Goal: Task Accomplishment & Management: Use online tool/utility

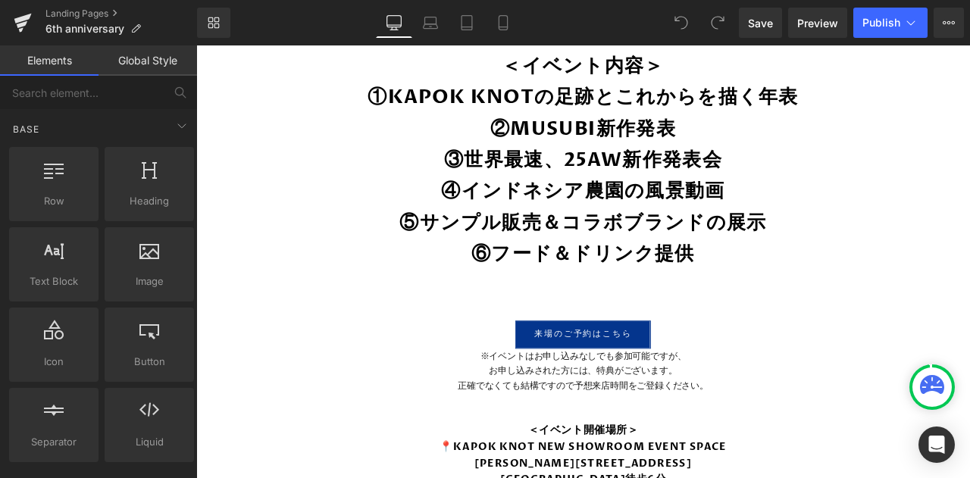
scroll to position [1139, 0]
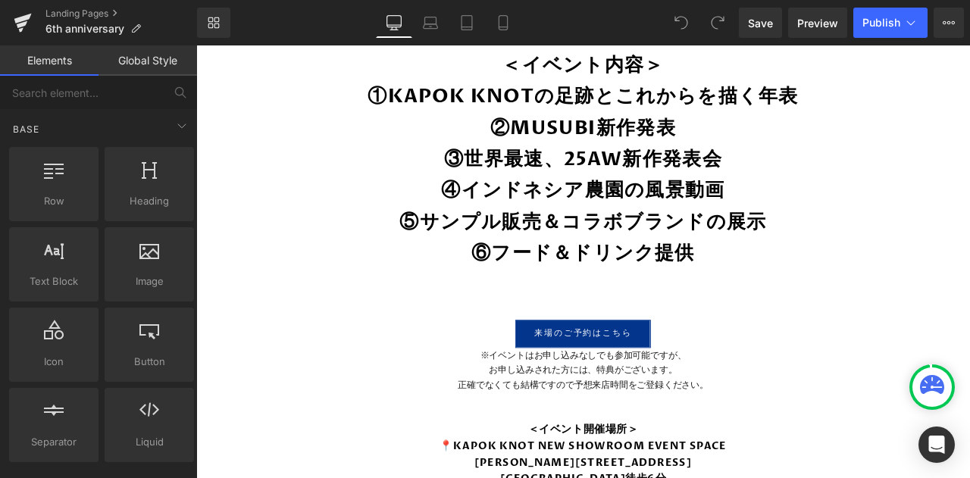
click at [476, 23] on link "Tablet" at bounding box center [467, 23] width 36 height 30
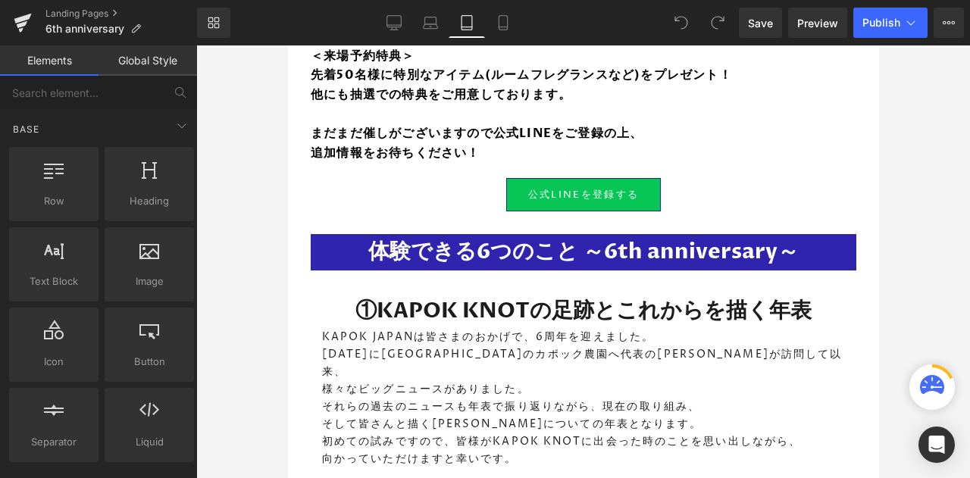
scroll to position [1319, 0]
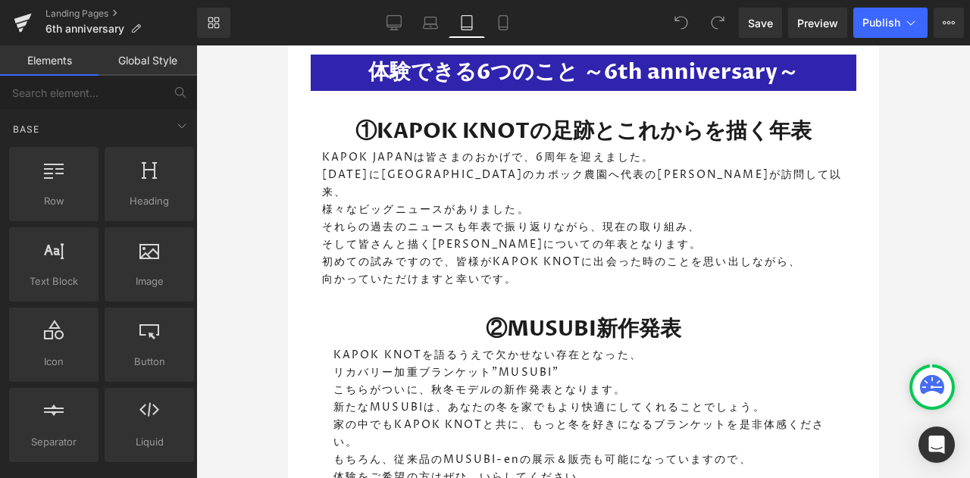
click at [500, 24] on icon at bounding box center [503, 23] width 8 height 14
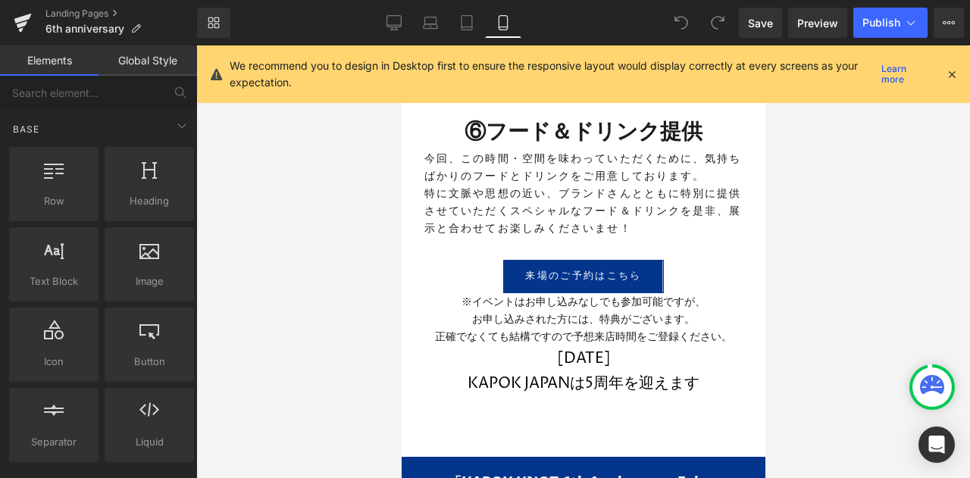
scroll to position [2368, 0]
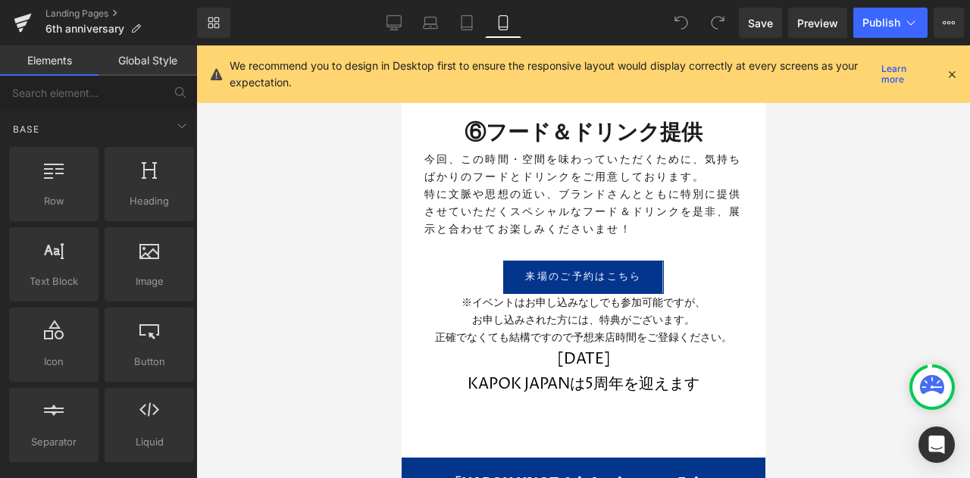
click at [587, 367] on div "2025年1月17日 KAPOK JAPANは5周年を迎えます Heading" at bounding box center [582, 372] width 341 height 50
click at [587, 367] on h1 "2025年1月17日 KAPOK JAPANは5周年を迎えます" at bounding box center [582, 372] width 341 height 50
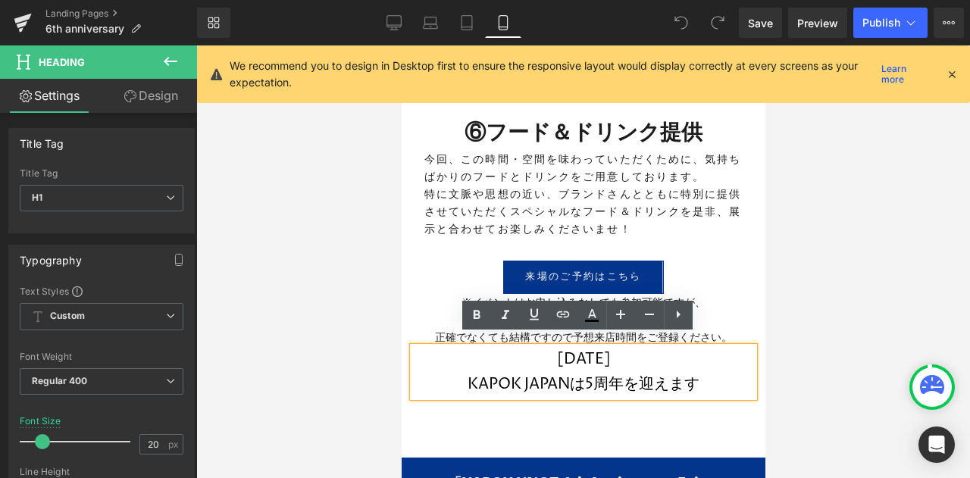
click at [537, 347] on h1 "2025年1月17日 KAPOK JAPANは5周年を迎えます" at bounding box center [582, 372] width 341 height 50
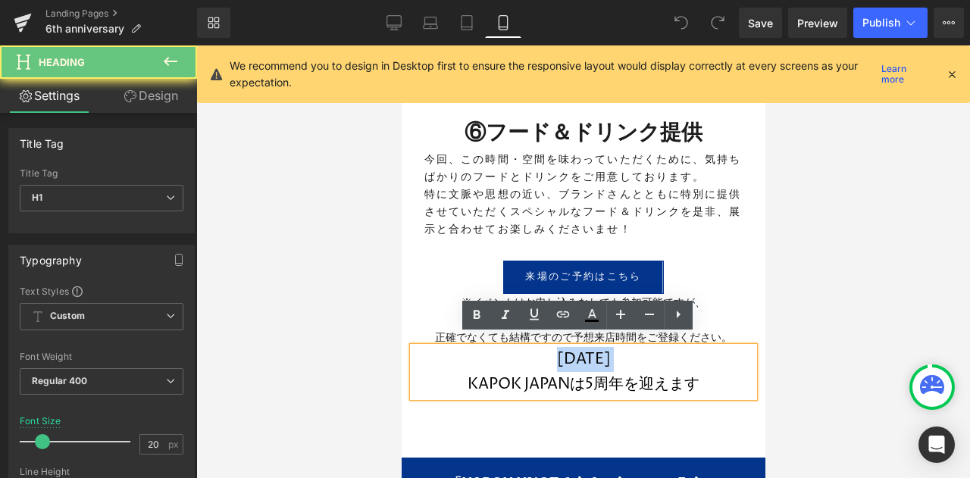
click at [537, 347] on h1 "2025年1月17日 KAPOK JAPANは5周年を迎えます" at bounding box center [582, 372] width 341 height 50
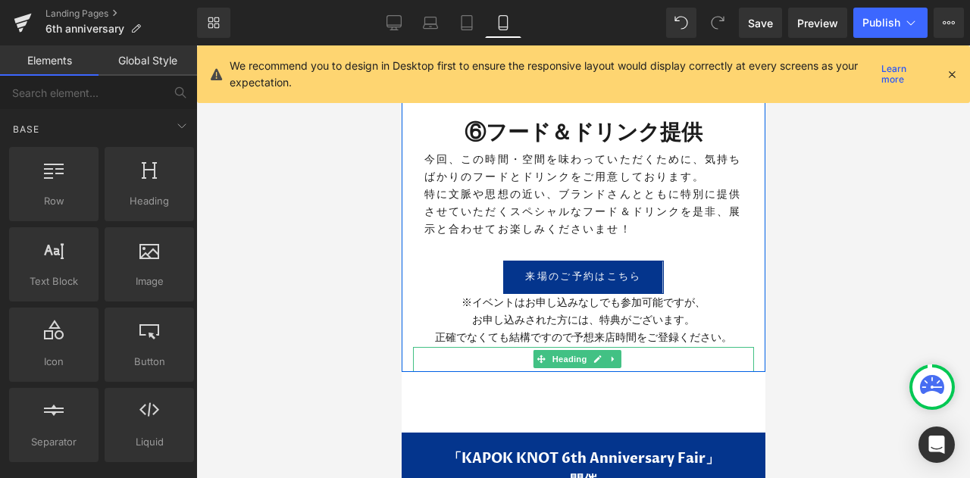
click at [612, 357] on icon at bounding box center [612, 359] width 2 height 5
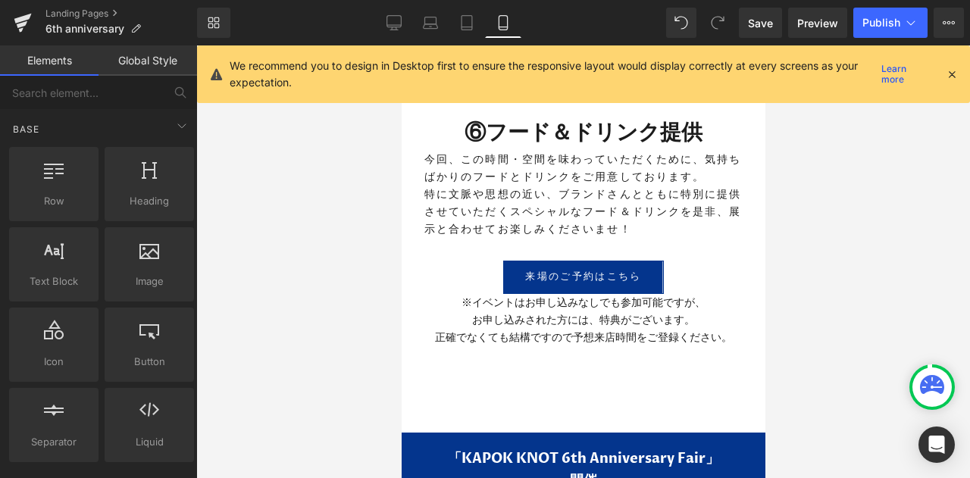
click at [832, 377] on div at bounding box center [583, 261] width 774 height 433
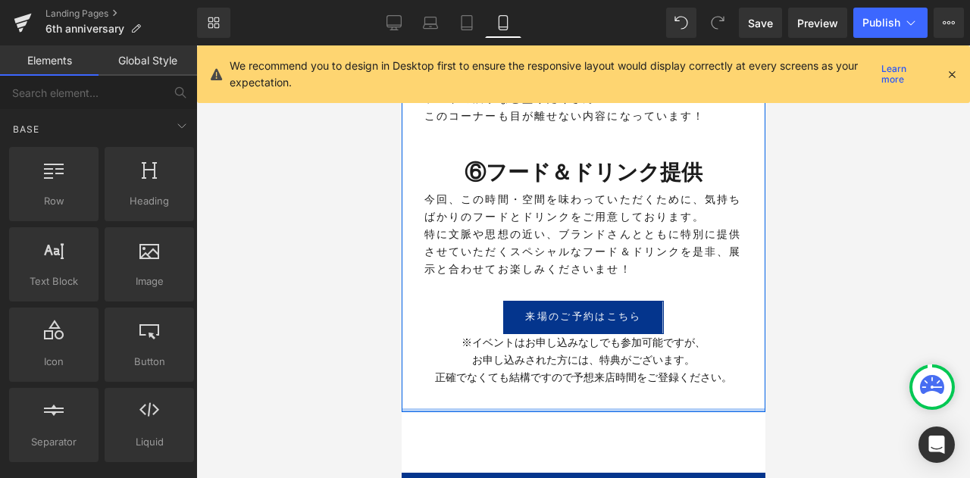
scroll to position [2327, 0]
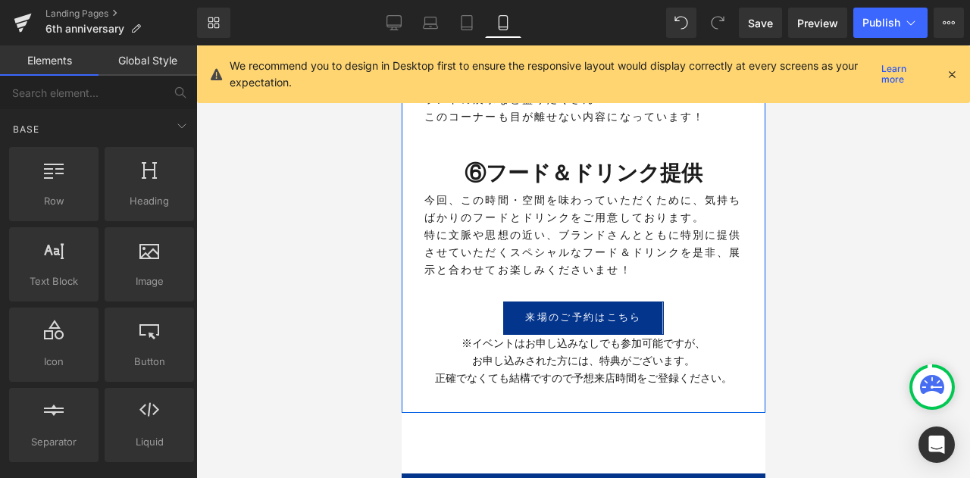
click at [559, 344] on div "※イベントはお申し込みなしでも参加可能ですが、 お申し込みされた方には、特典がございます。 正確でなくても結構ですので予想来店時間をご登録ください。 Text…" at bounding box center [582, 361] width 341 height 52
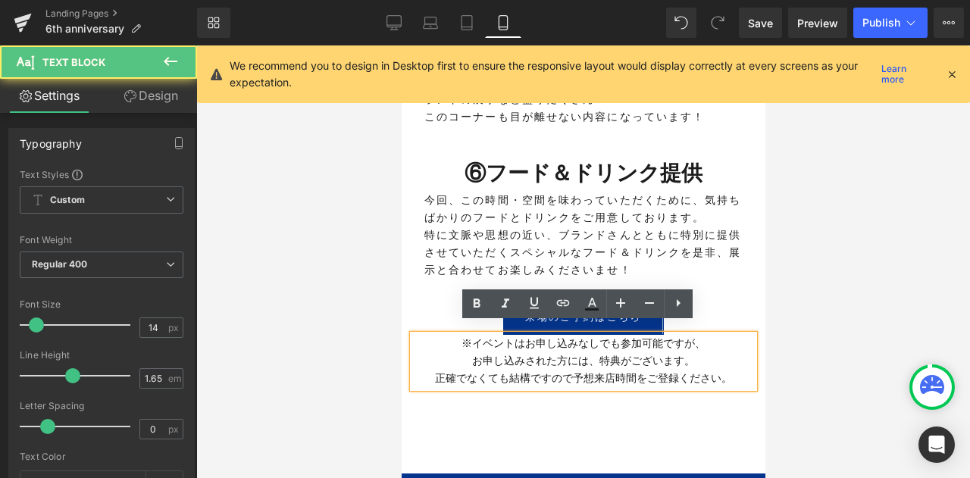
click at [445, 336] on p "※イベントはお申し込みなしでも参加可能ですが、" at bounding box center [582, 343] width 341 height 17
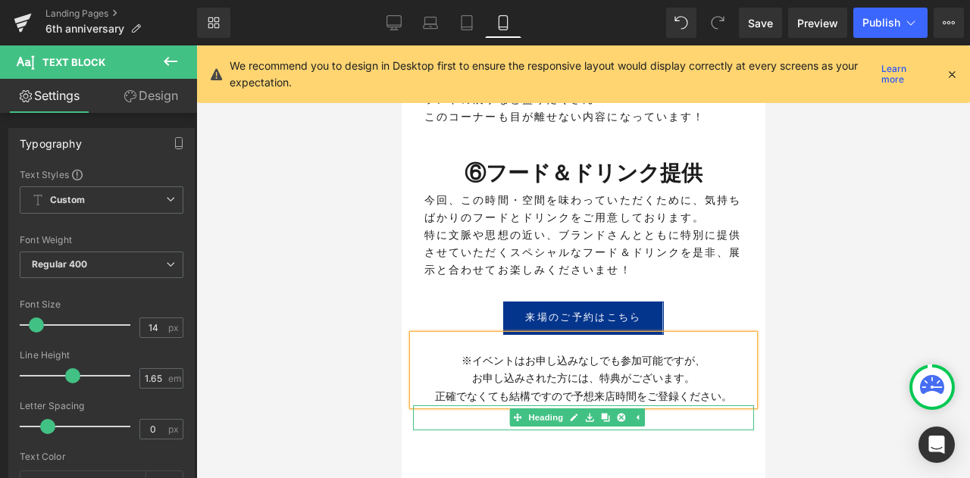
click at [662, 406] on h1 at bounding box center [582, 418] width 341 height 25
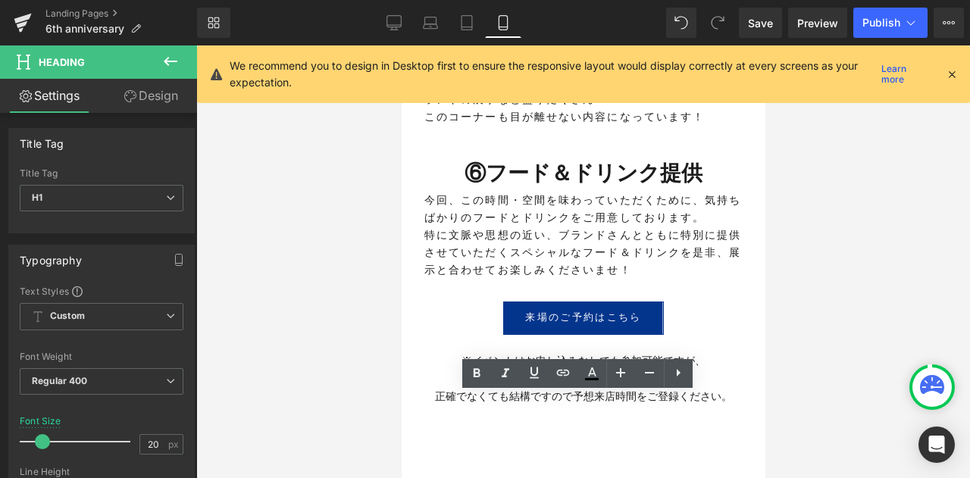
click at [778, 410] on div at bounding box center [583, 261] width 774 height 433
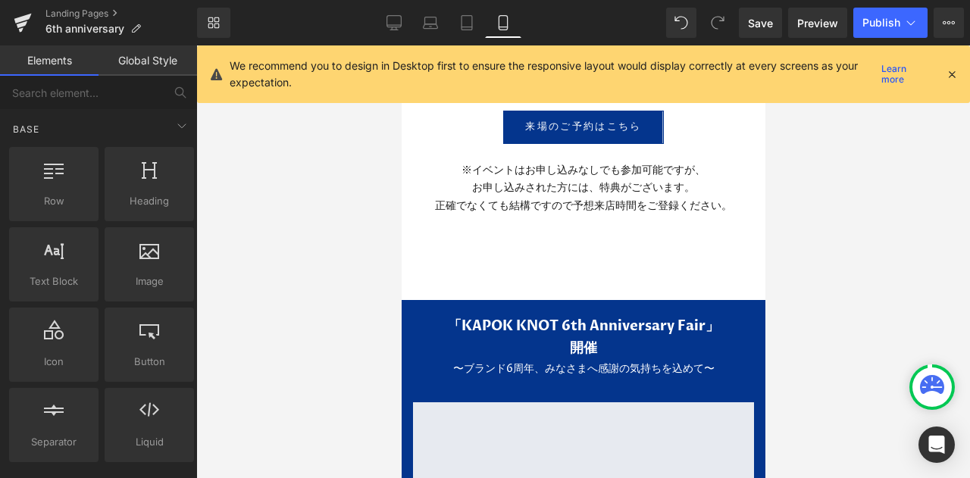
scroll to position [2520, 0]
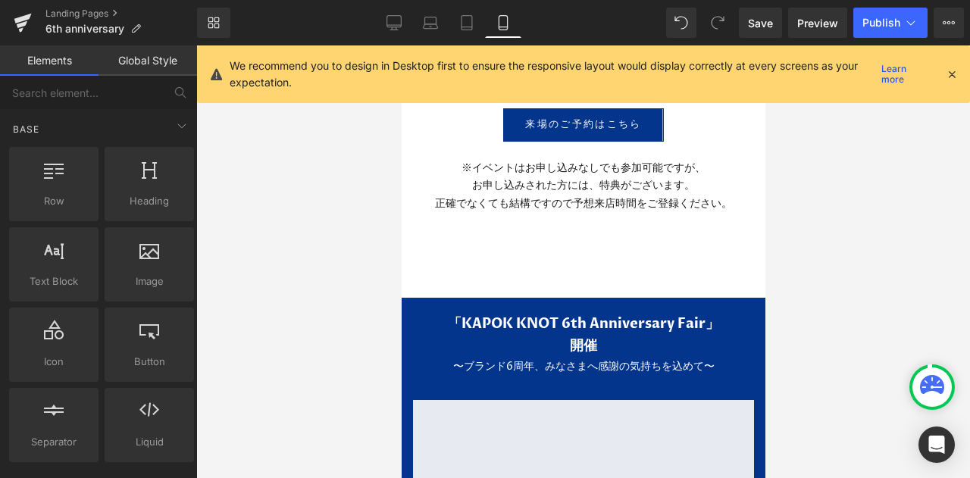
click at [755, 21] on span "Save" at bounding box center [760, 23] width 25 height 16
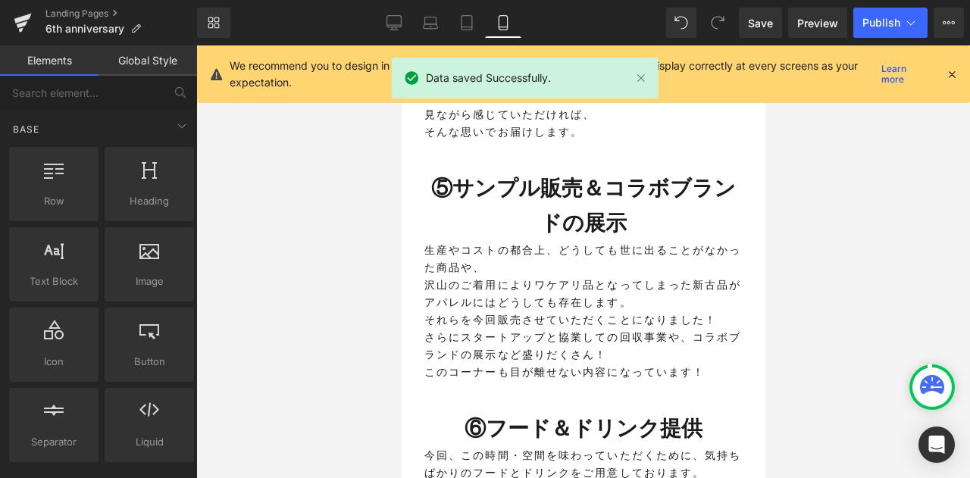
scroll to position [2074, 0]
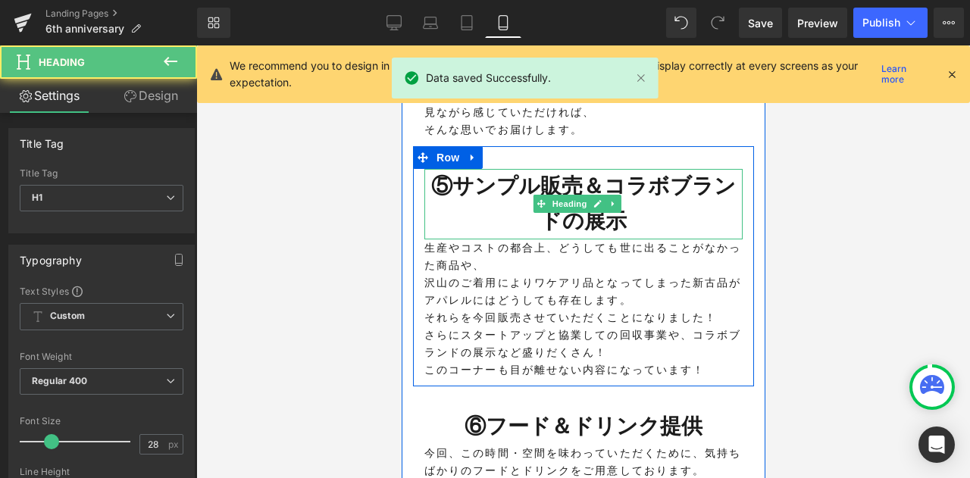
click at [602, 172] on h1 "⑤サンプル販売＆コラボブランドの展示" at bounding box center [583, 204] width 318 height 70
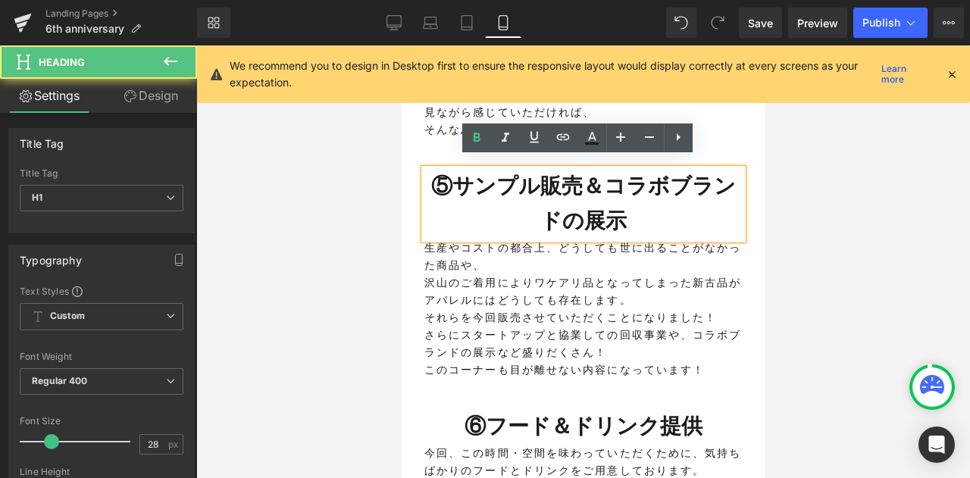
click at [598, 174] on h1 "⑤サンプル販売＆コラボブランドの展示" at bounding box center [583, 204] width 318 height 70
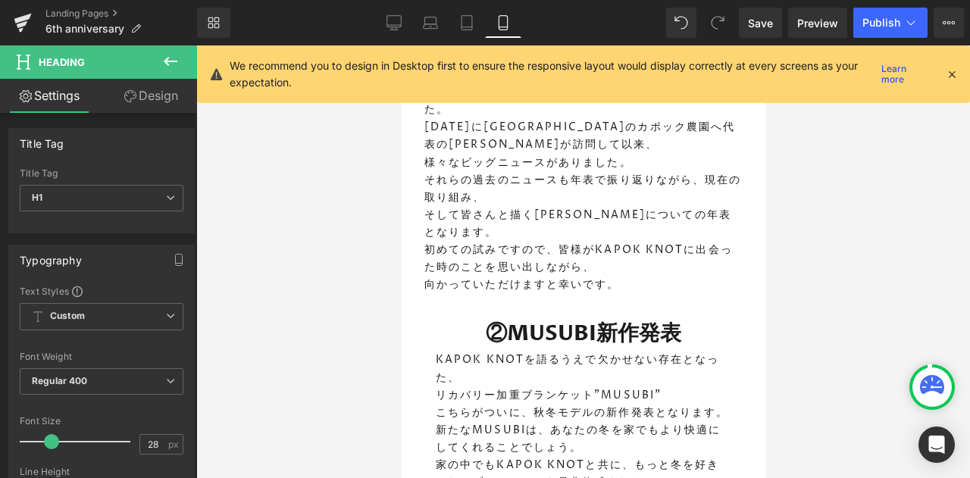
scroll to position [1060, 0]
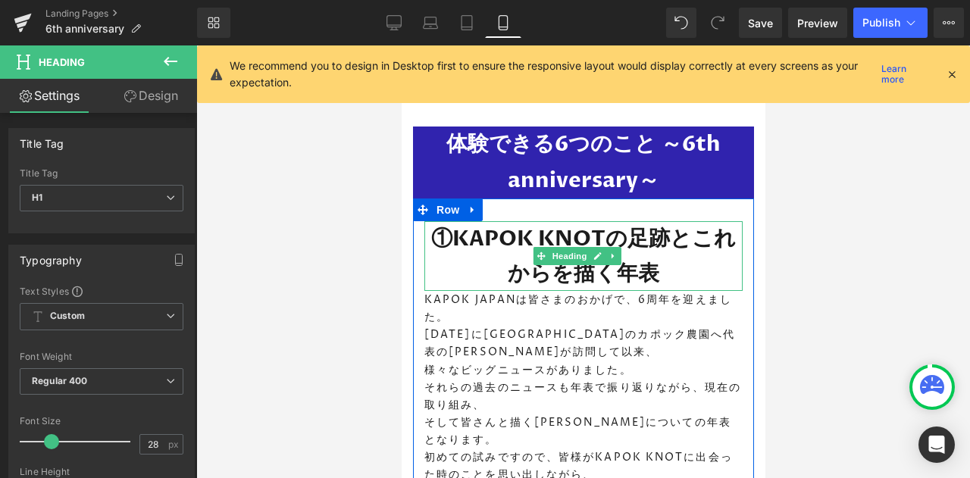
click at [684, 227] on h1 "①KAPOK KNOTの足跡とこれからを描く年表" at bounding box center [583, 256] width 318 height 70
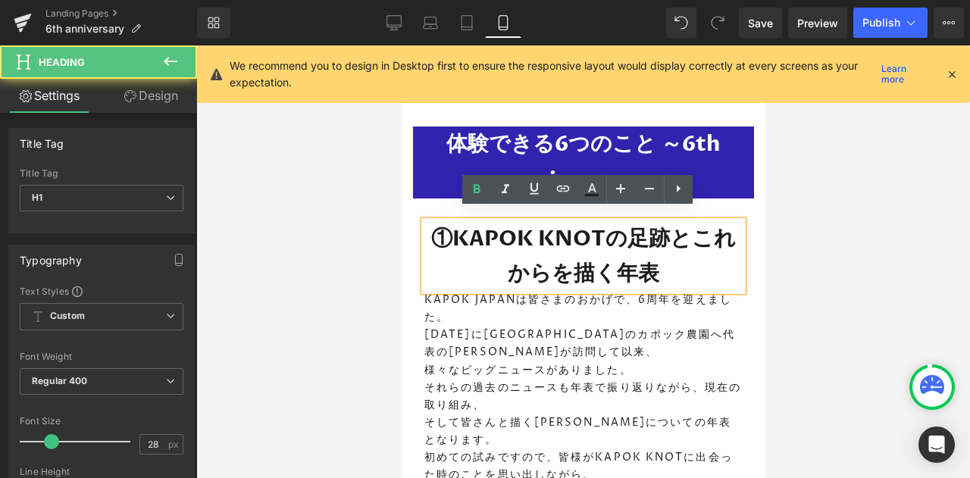
click at [669, 230] on h1 "①KAPOK KNOTの足跡とこれからを描く年表" at bounding box center [583, 256] width 318 height 70
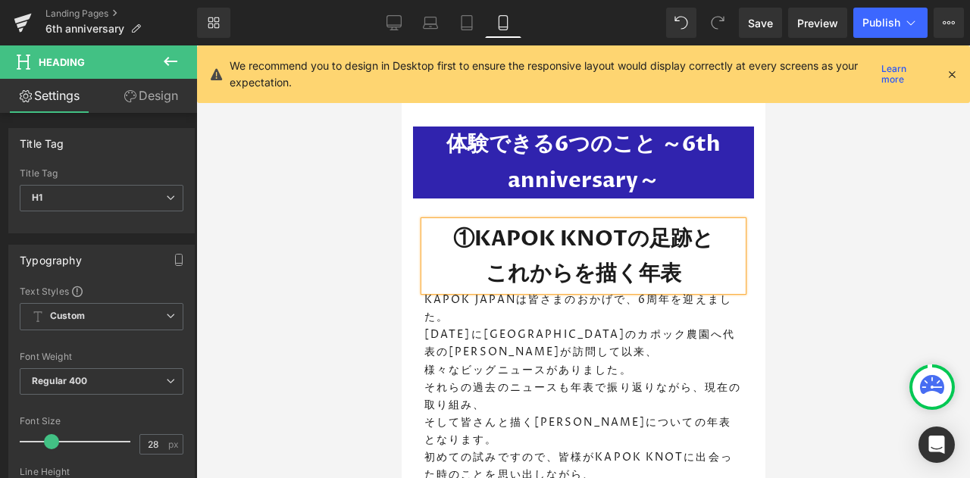
click at [769, 30] on span "Save" at bounding box center [760, 23] width 25 height 16
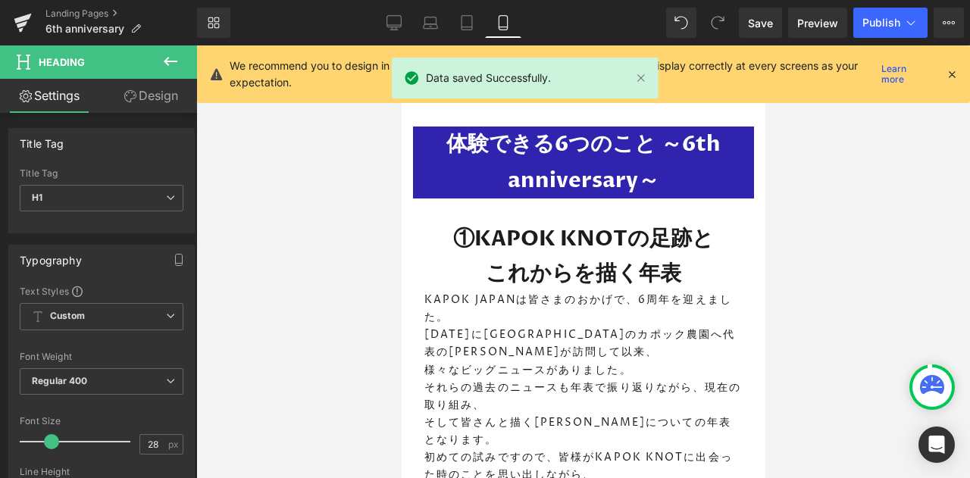
click at [423, 29] on icon at bounding box center [430, 22] width 15 height 15
type input "100"
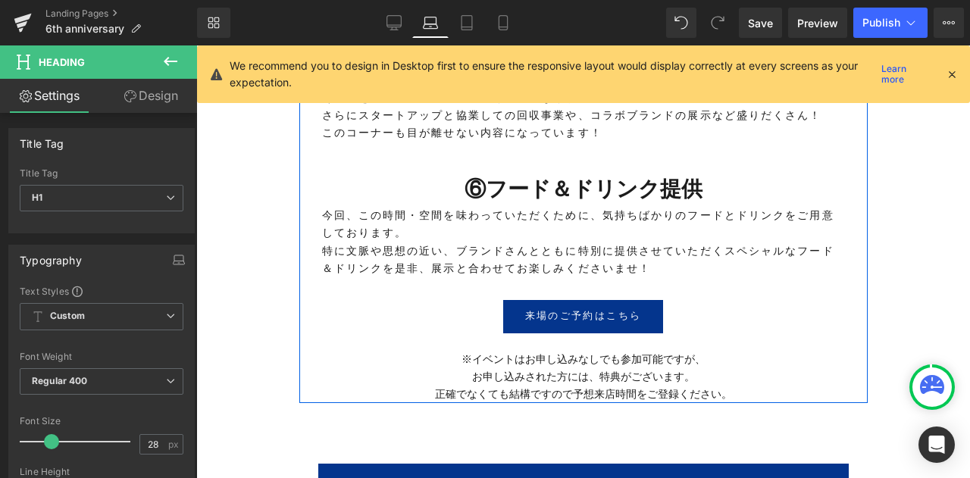
scroll to position [2371, 0]
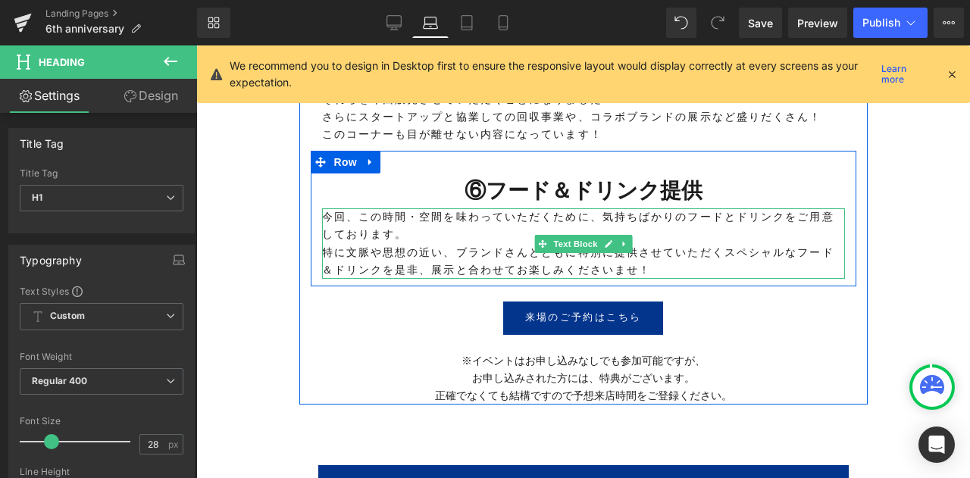
click at [597, 208] on p "今回、この時間・空間を味わっていただくために、気持ちばかりのフードとドリンクをご用意しております。" at bounding box center [583, 225] width 523 height 35
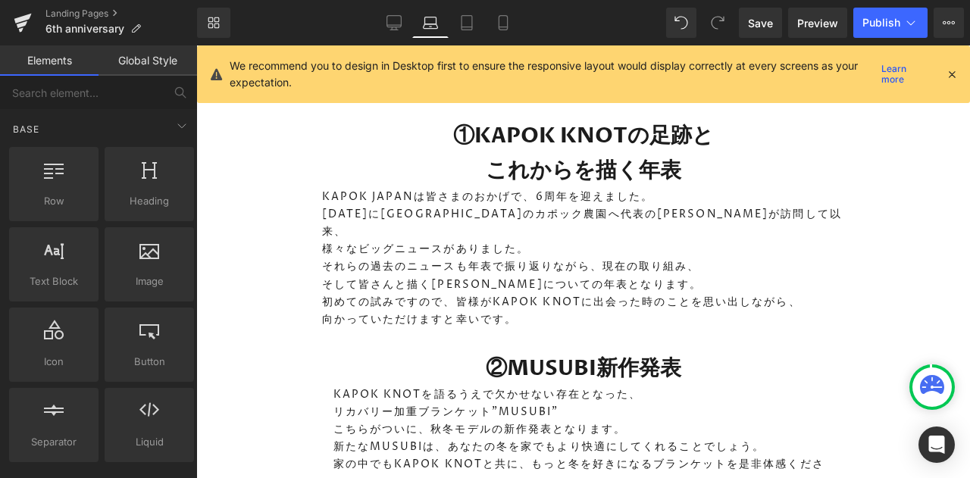
scroll to position [1508, 0]
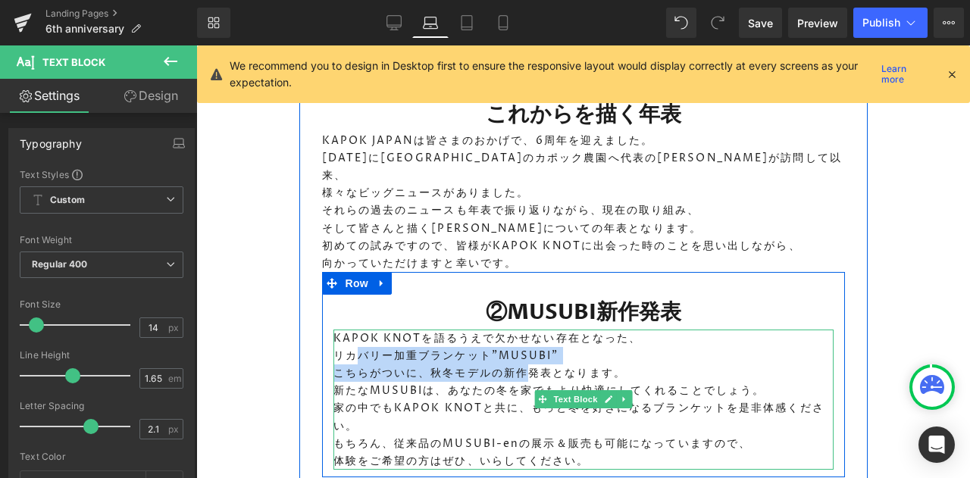
drag, startPoint x: 523, startPoint y: 352, endPoint x: 358, endPoint y: 325, distance: 167.5
click at [358, 330] on div "KAPOK KNOTを語るうえで欠かせない存在となった、 リカバリー加重ブランケット”MUSUBI” こちらがついに、秋冬モデルの新作発表となります。 新たな…" at bounding box center [584, 400] width 500 height 140
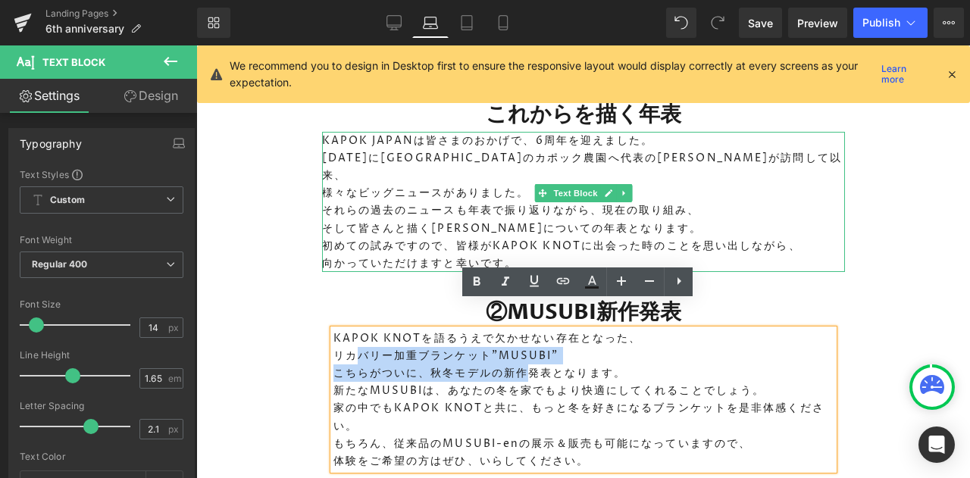
click at [384, 202] on p "それらの過去のニュースも年表で振り返りながら、現在の取り組み、" at bounding box center [583, 210] width 523 height 17
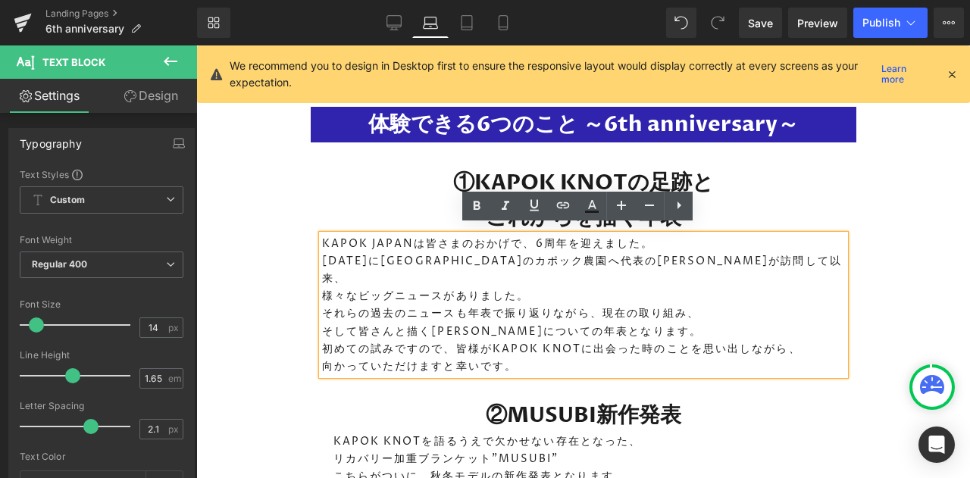
scroll to position [1404, 0]
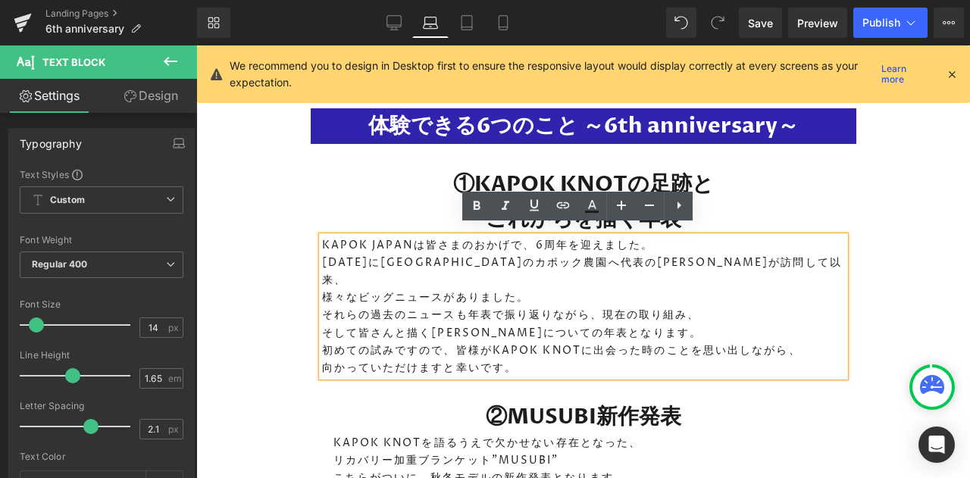
click at [396, 191] on h1 "①KAPOK KNOTの足跡と これからを描く年表" at bounding box center [583, 202] width 523 height 70
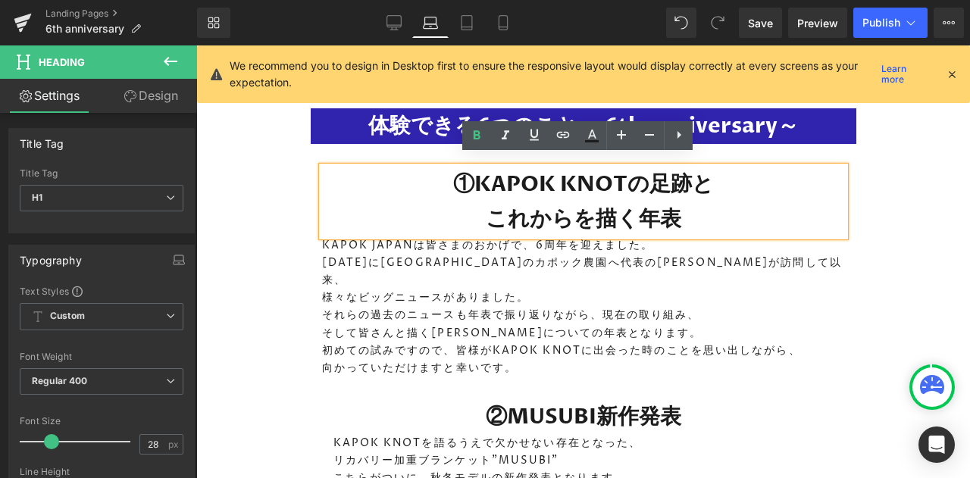
click at [407, 324] on p "そして皆さんと描く未来についての年表となります。" at bounding box center [583, 332] width 523 height 17
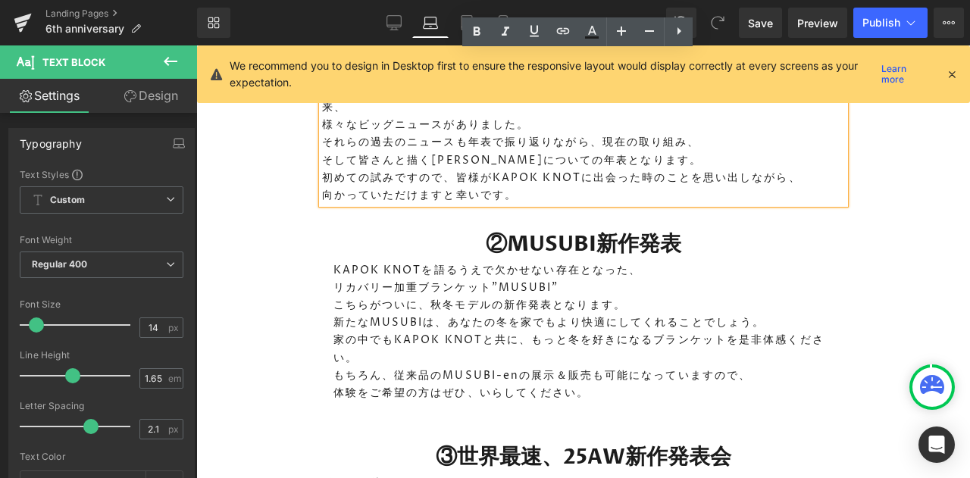
scroll to position [1580, 0]
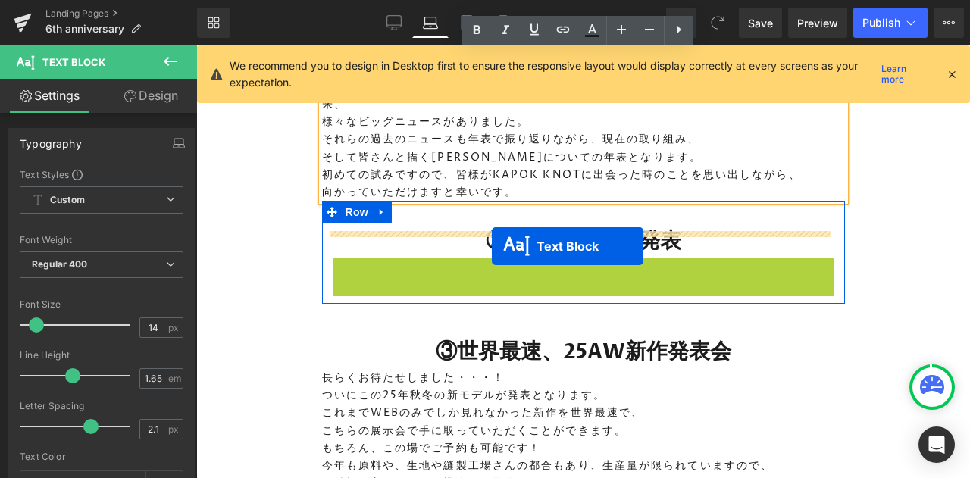
drag, startPoint x: 534, startPoint y: 305, endPoint x: 488, endPoint y: 246, distance: 74.6
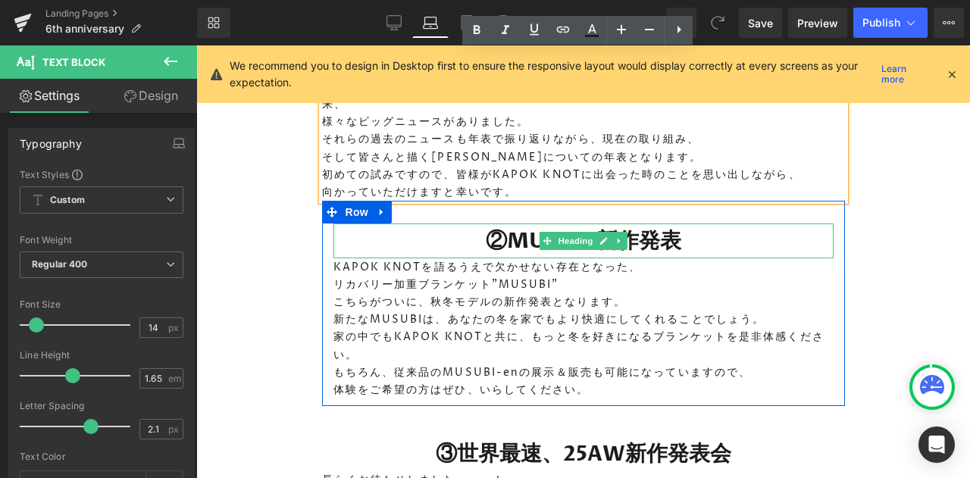
click at [543, 236] on icon at bounding box center [547, 240] width 8 height 8
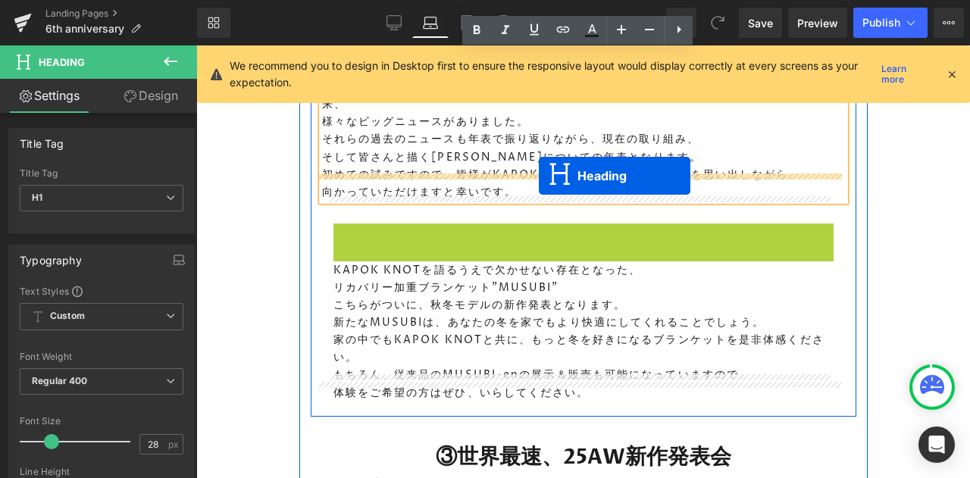
drag, startPoint x: 540, startPoint y: 214, endPoint x: 539, endPoint y: 176, distance: 37.9
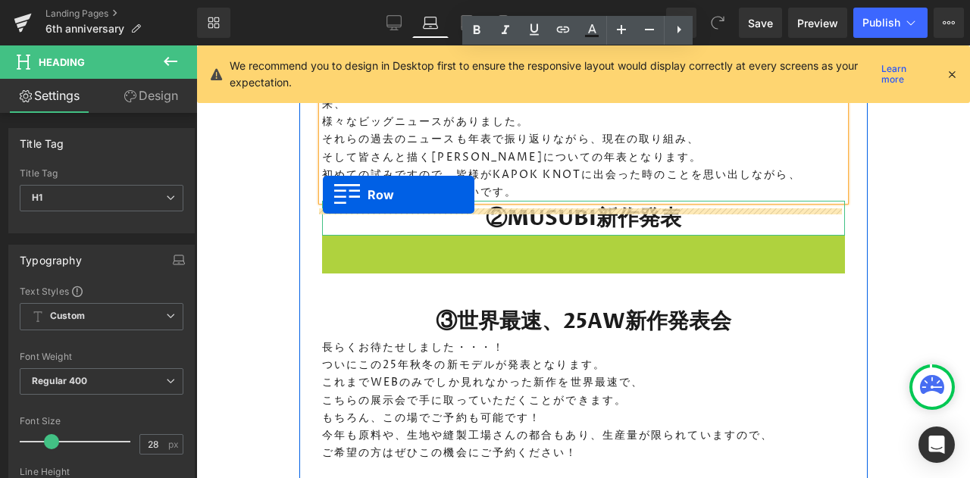
drag, startPoint x: 326, startPoint y: 224, endPoint x: 323, endPoint y: 198, distance: 25.9
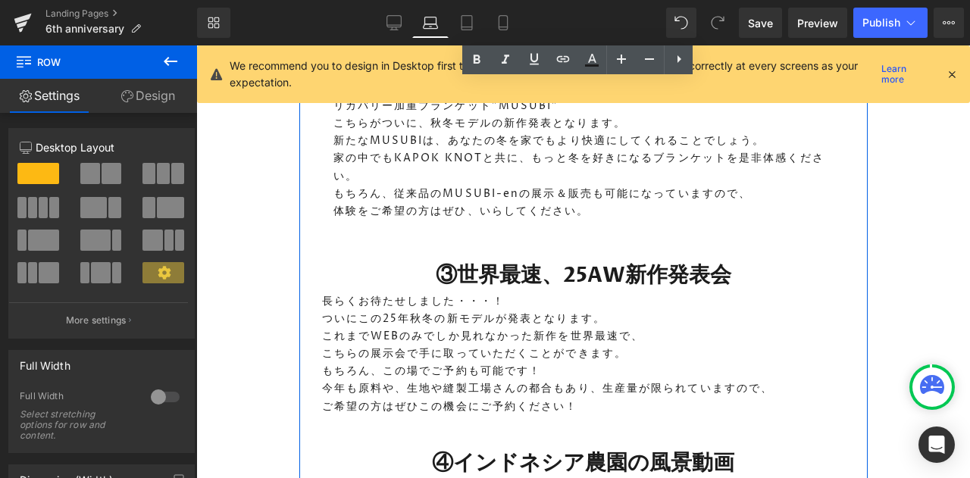
scroll to position [1646, 0]
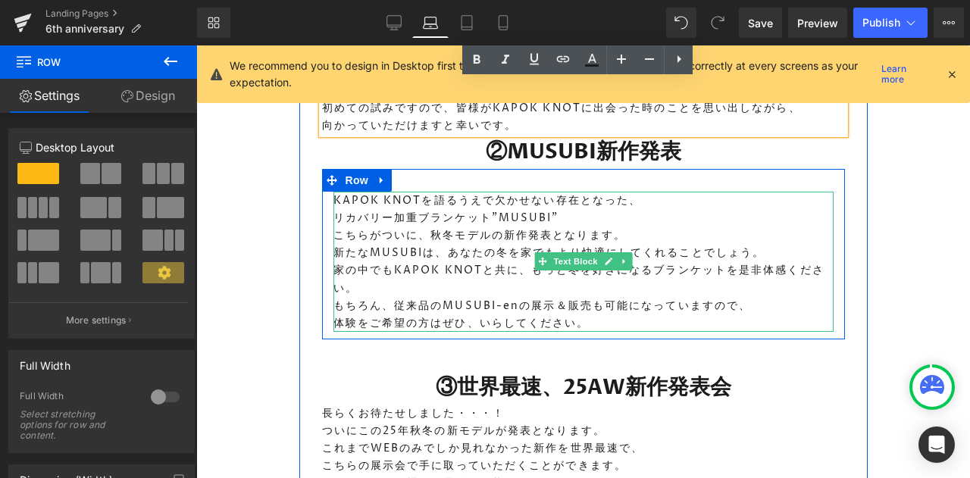
click at [420, 227] on p "こちらがついに、秋冬モデルの新作発表となります。" at bounding box center [584, 235] width 500 height 17
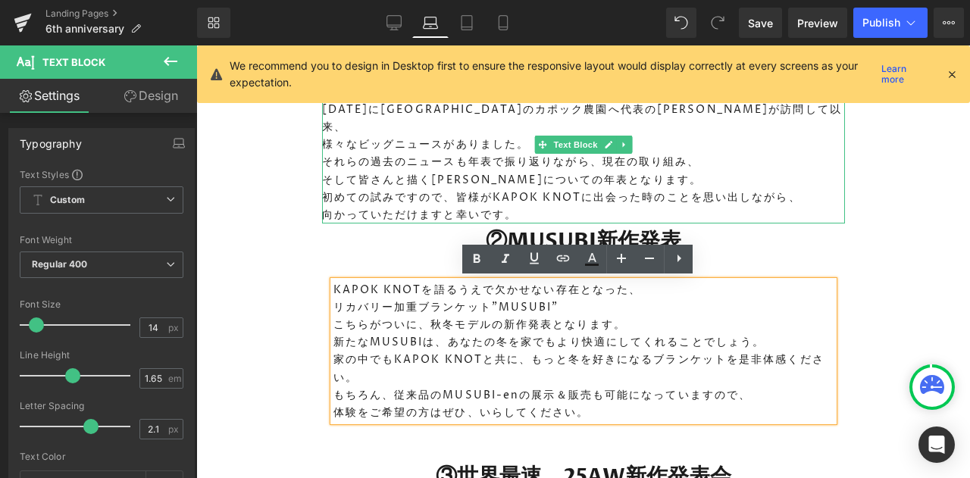
scroll to position [1501, 0]
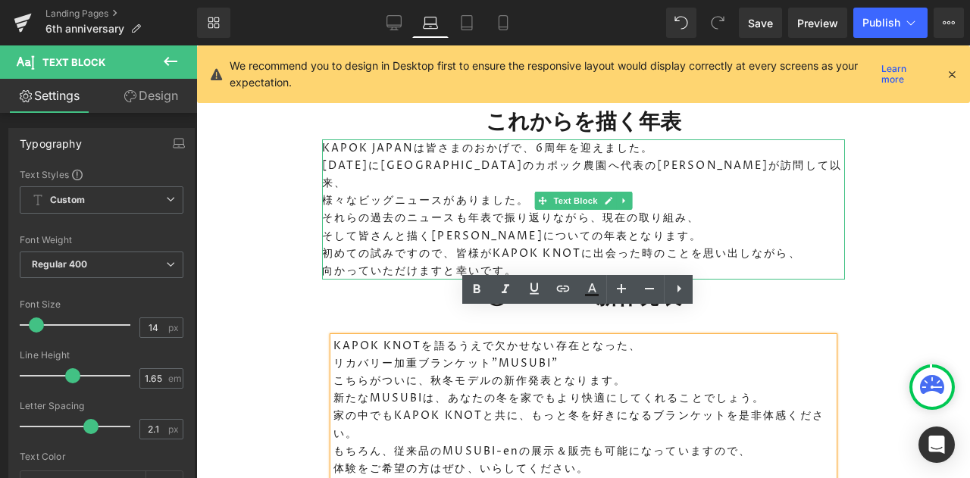
click at [391, 209] on p "それらの過去のニュースも年表で振り返りながら、現在の取り組み、" at bounding box center [583, 217] width 523 height 17
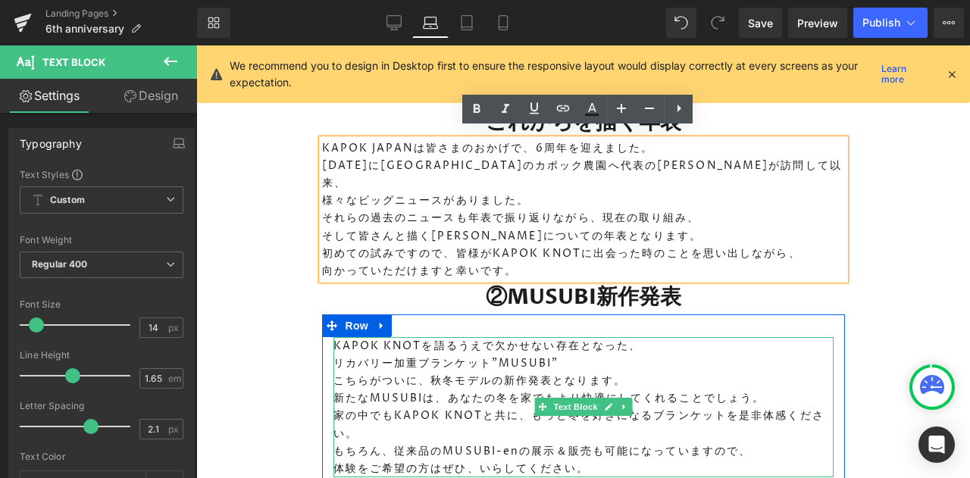
click at [620, 402] on icon at bounding box center [624, 406] width 8 height 9
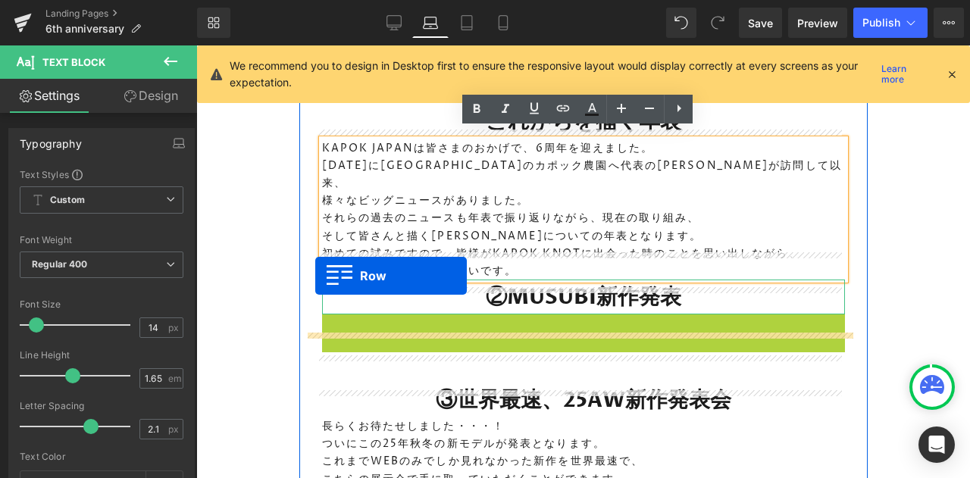
drag, startPoint x: 334, startPoint y: 299, endPoint x: 315, endPoint y: 276, distance: 30.2
click at [322, 280] on div at bounding box center [324, 297] width 4 height 35
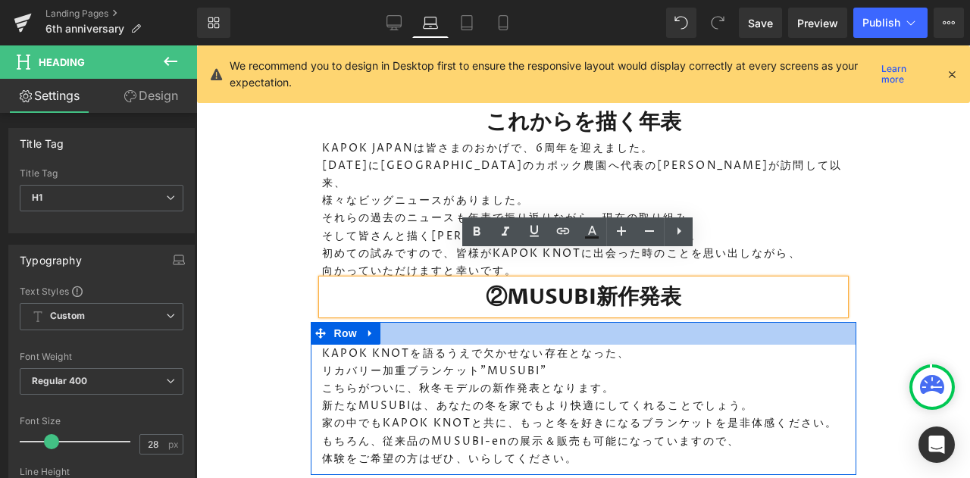
click at [415, 322] on div at bounding box center [584, 333] width 546 height 23
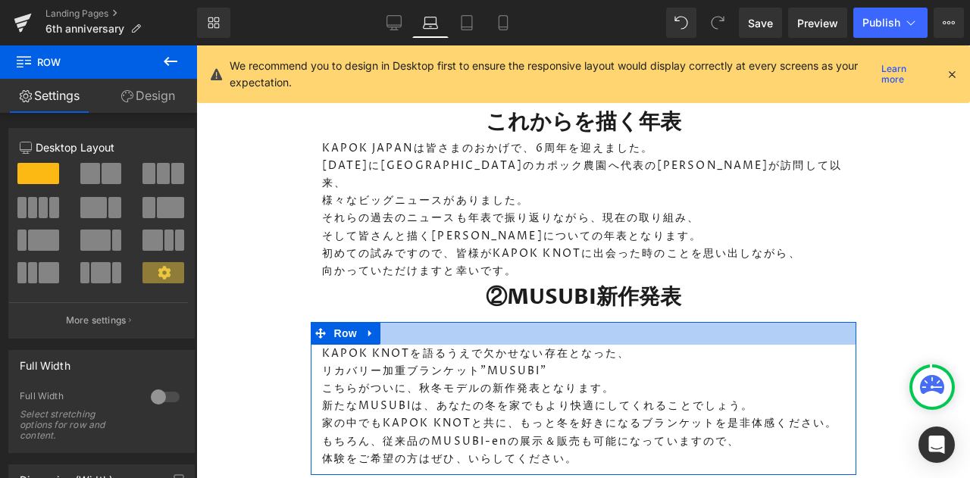
click at [413, 322] on div at bounding box center [584, 333] width 546 height 23
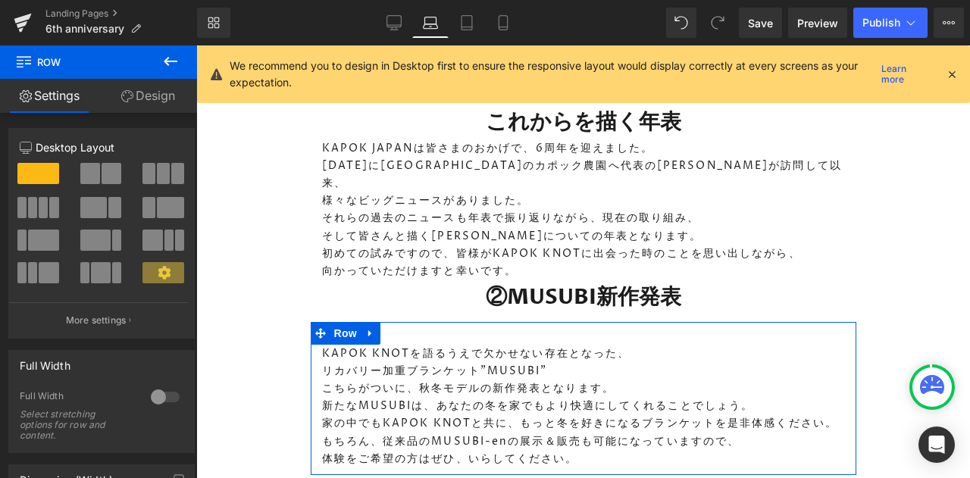
click at [394, 345] on p "KAPOK KNOTを語るうえで欠かせない存在となった、" at bounding box center [583, 353] width 523 height 17
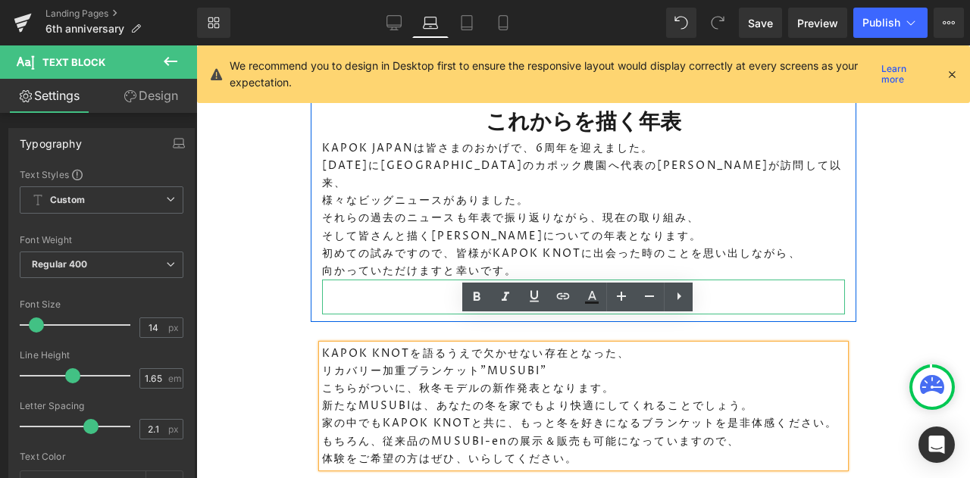
click at [322, 280] on h1 "②MUSUBI新作発表" at bounding box center [583, 297] width 523 height 35
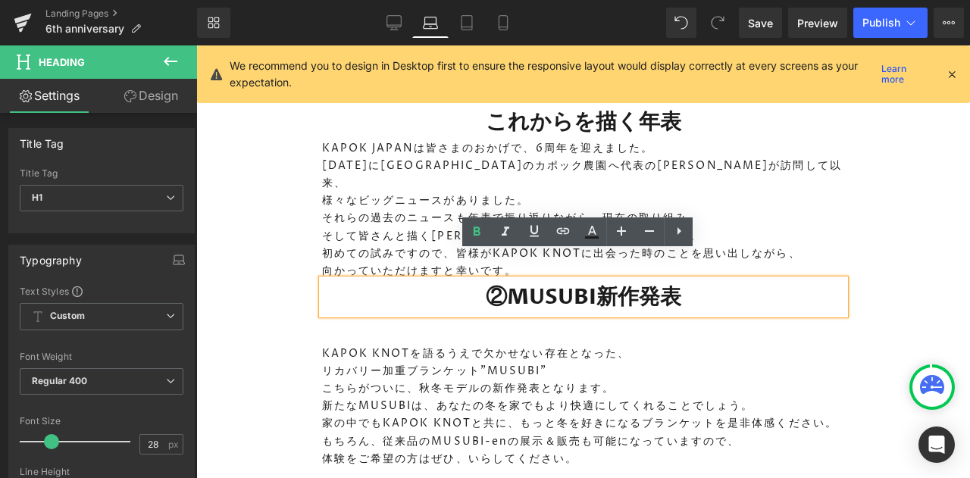
click at [196, 45] on div at bounding box center [196, 45] width 0 height 0
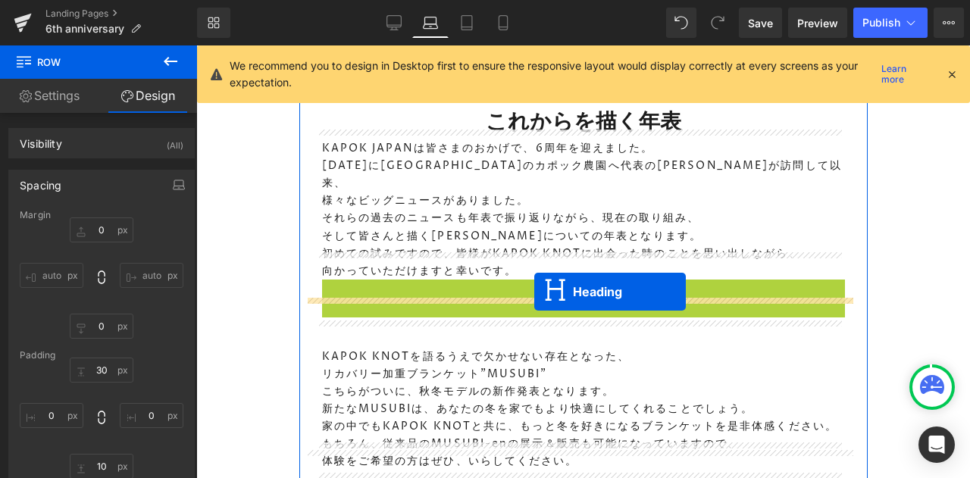
drag, startPoint x: 547, startPoint y: 271, endPoint x: 534, endPoint y: 292, distance: 24.4
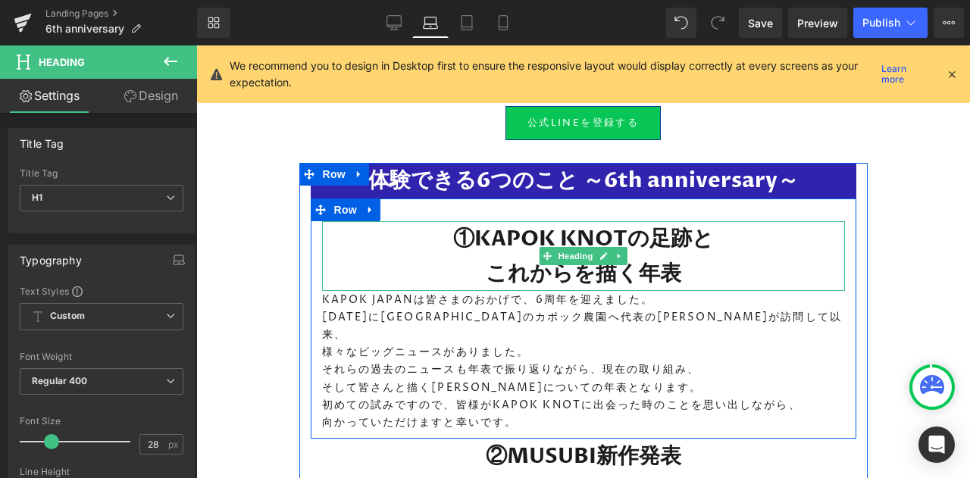
scroll to position [1348, 0]
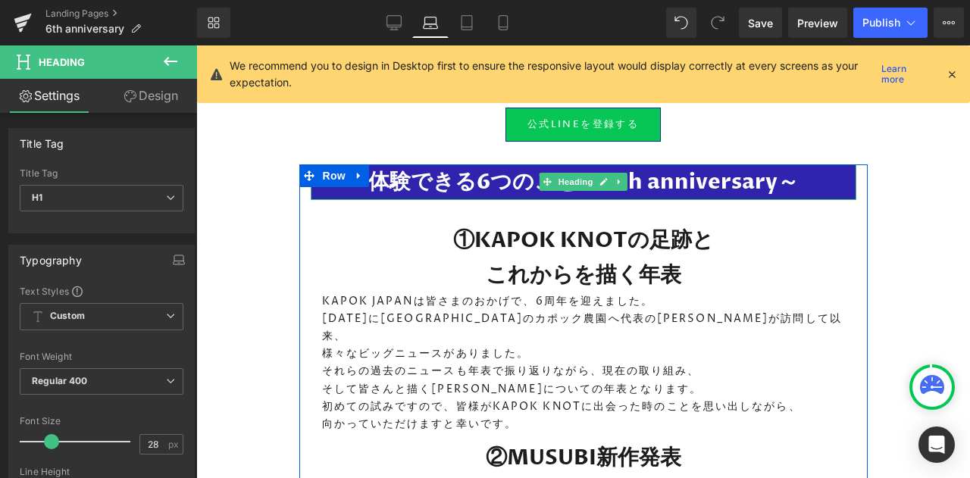
click at [432, 168] on strong "体験できる6つのこと ～6th anniversary～" at bounding box center [583, 182] width 431 height 29
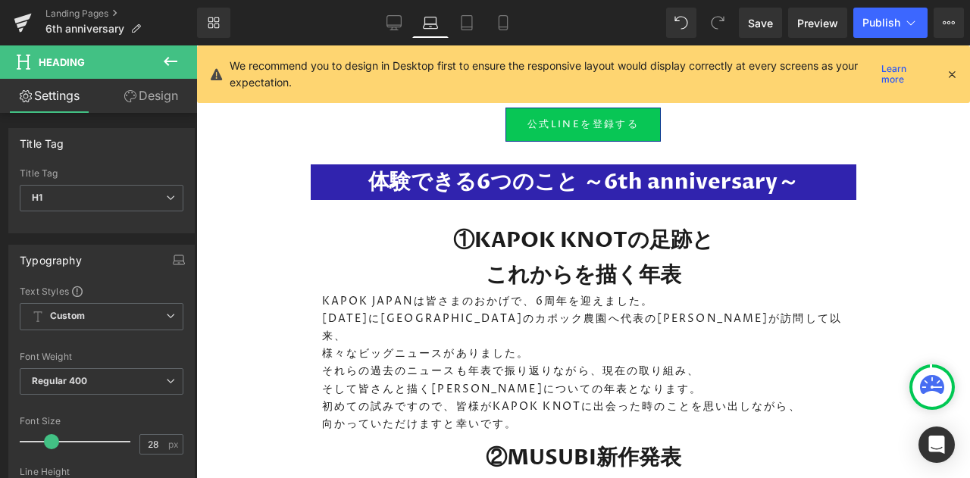
click at [144, 106] on link "Design" at bounding box center [151, 96] width 99 height 34
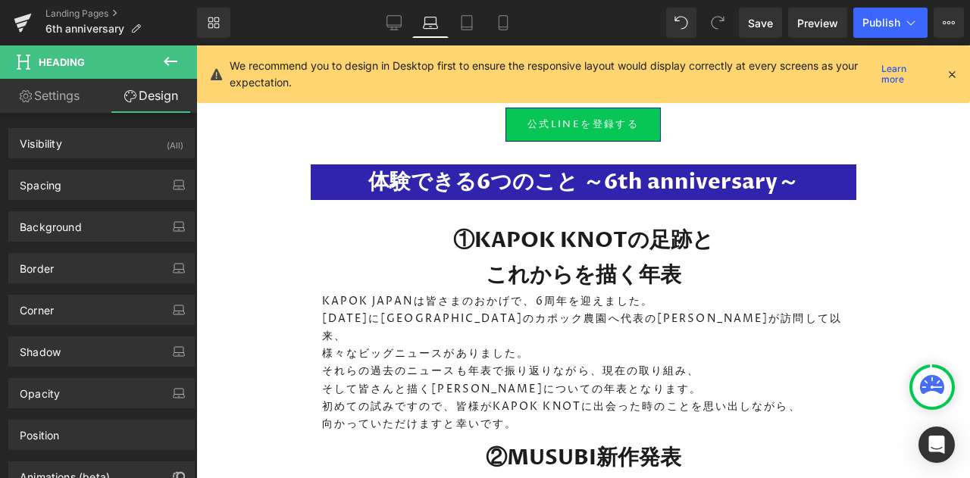
click at [117, 227] on div "Background" at bounding box center [101, 226] width 185 height 29
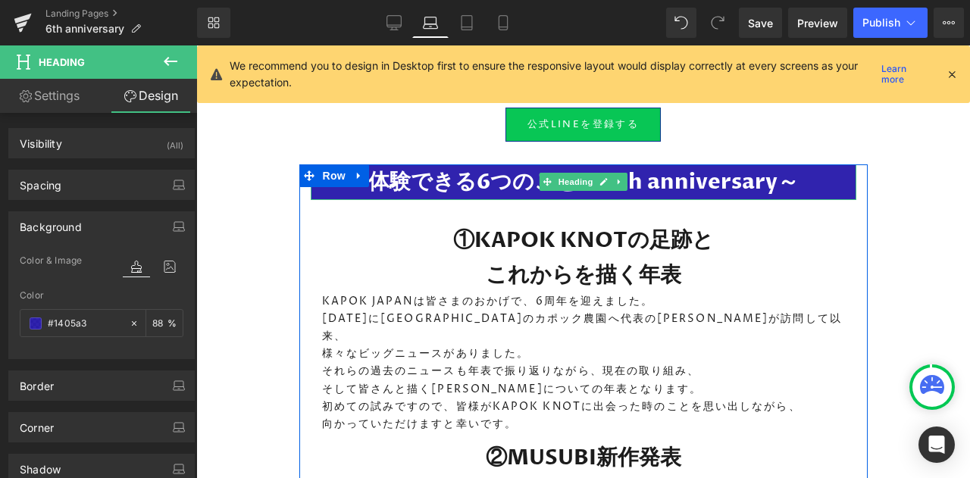
click at [393, 168] on strong "体験できる6つのこと ～6th anniversary～" at bounding box center [583, 182] width 431 height 29
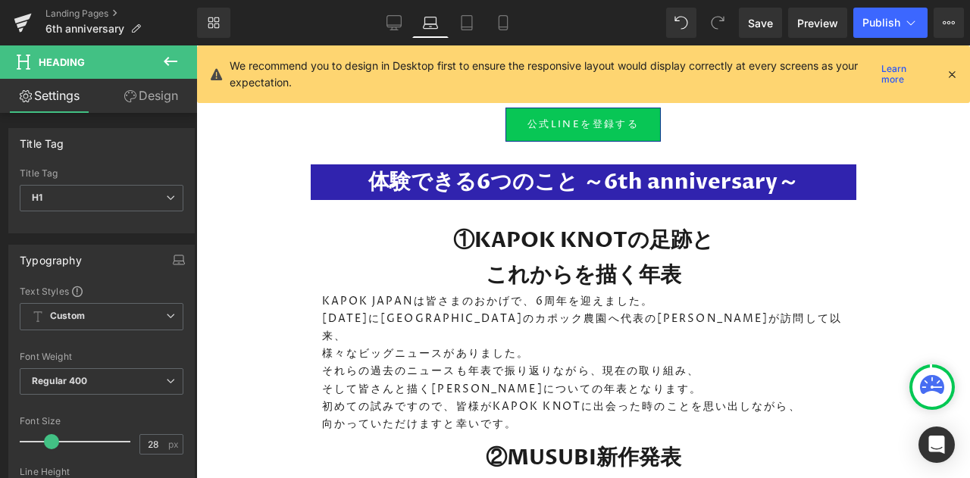
click at [170, 96] on link "Design" at bounding box center [151, 96] width 99 height 34
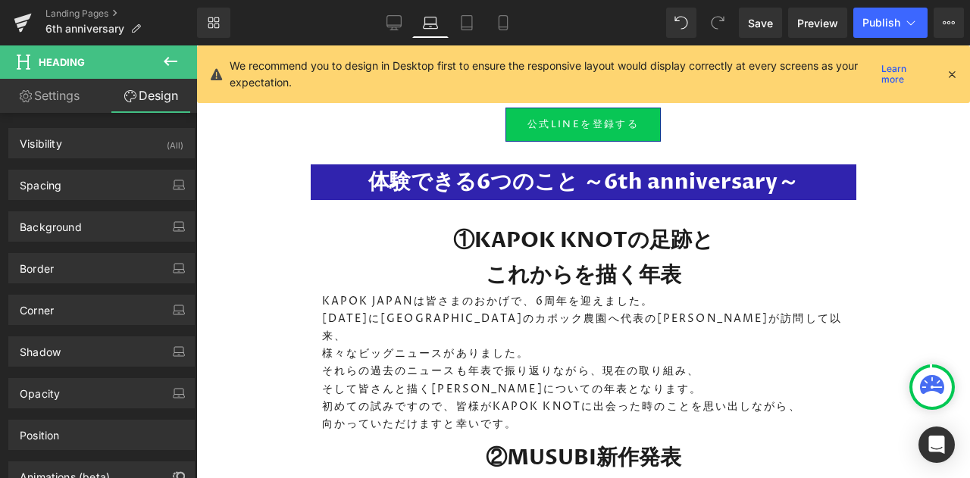
type input "#1405a3"
type input "88"
click at [108, 230] on div "Background" at bounding box center [101, 226] width 185 height 29
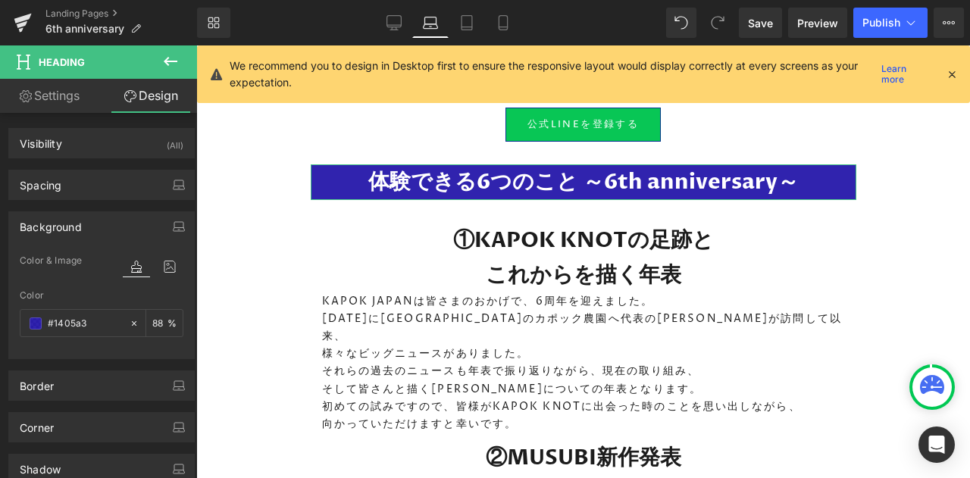
click at [95, 318] on input "#1405a3" at bounding box center [85, 323] width 74 height 17
paste input "＃04358D"
type input "＃04358D"
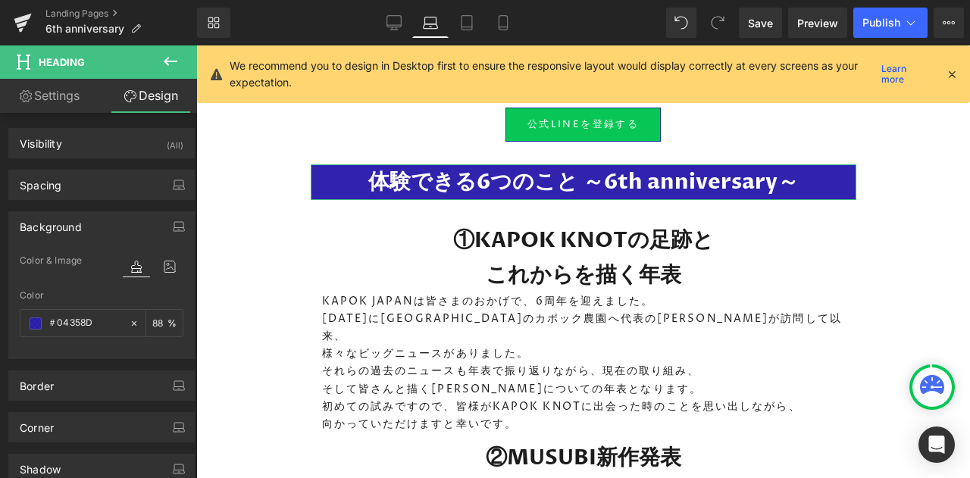
type input "0"
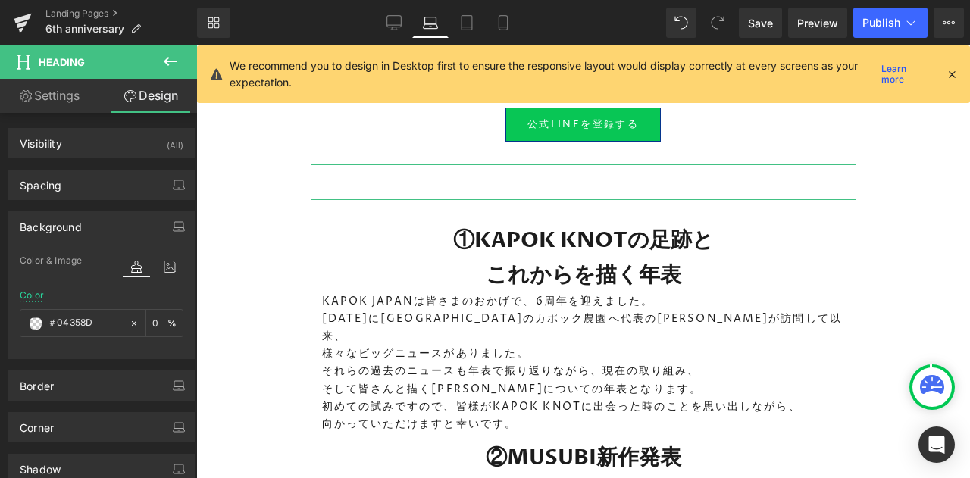
click at [60, 321] on input "＃04358D" at bounding box center [85, 323] width 74 height 17
type input "04358D"
type input "100"
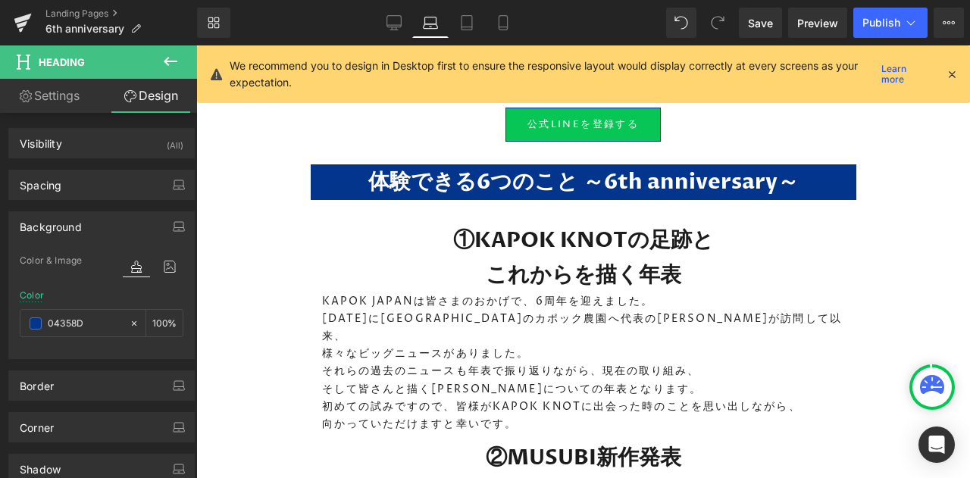
type input "#04358d"
click at [764, 33] on link "Save" at bounding box center [760, 23] width 43 height 30
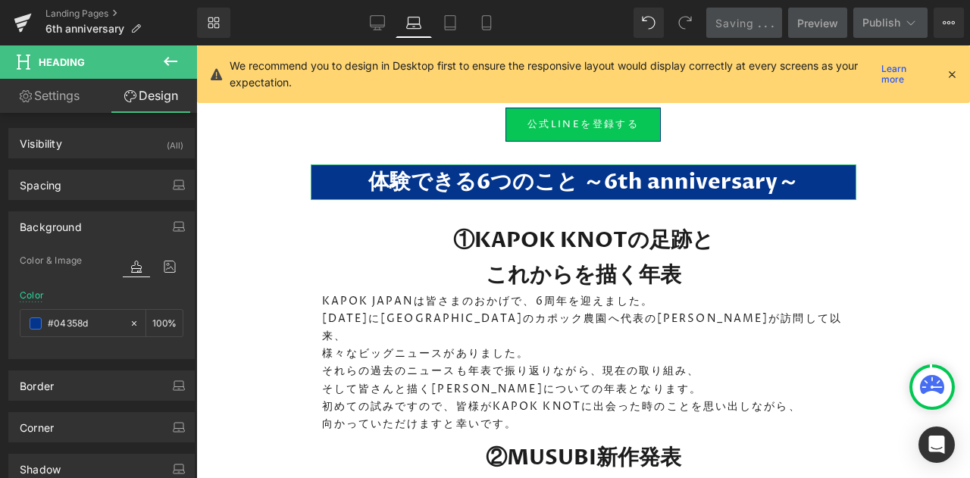
click at [167, 192] on button "button" at bounding box center [179, 185] width 24 height 29
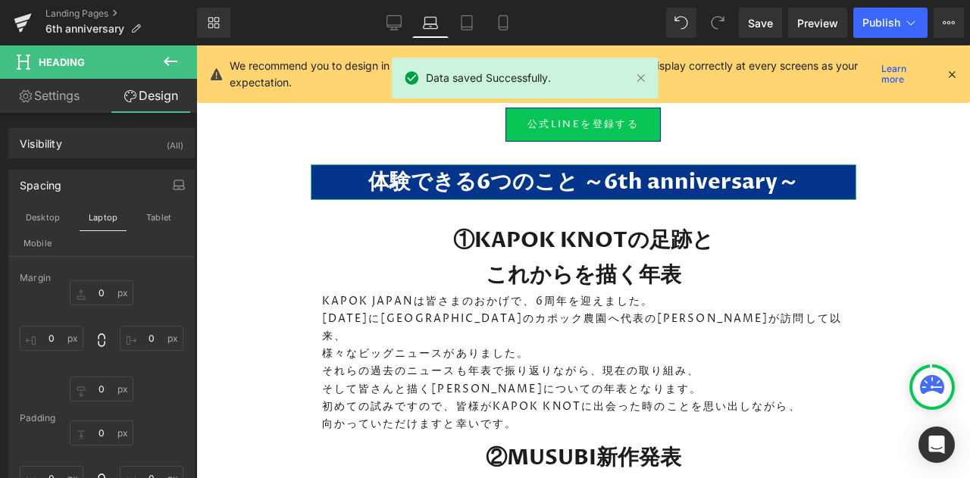
click at [173, 179] on icon "button" at bounding box center [179, 185] width 12 height 12
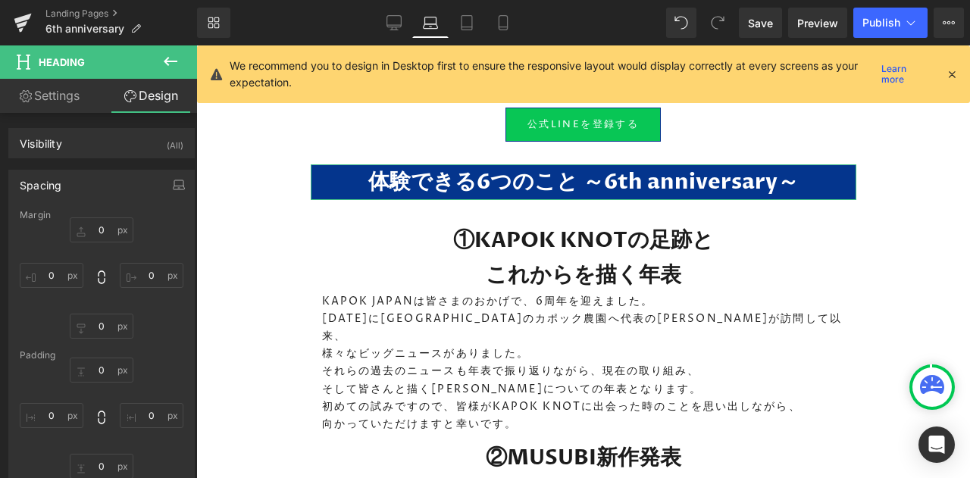
click at [167, 182] on button "button" at bounding box center [179, 185] width 24 height 29
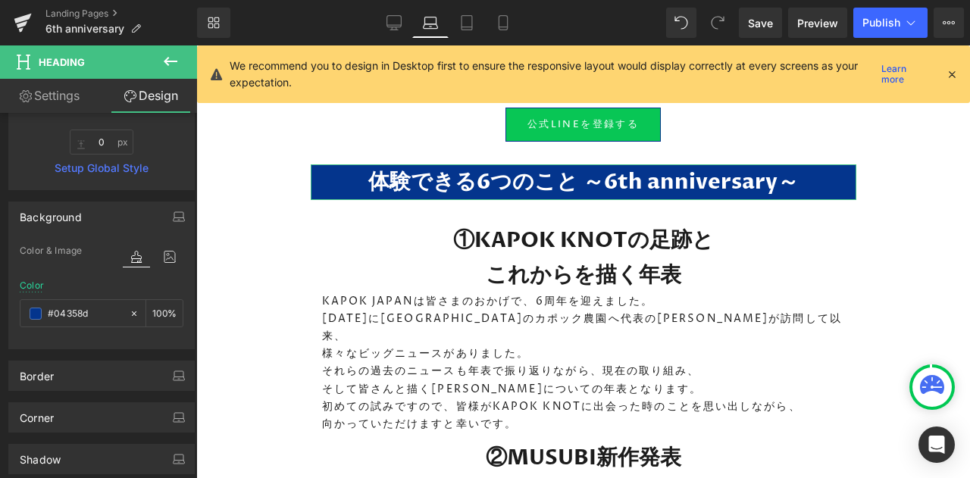
scroll to position [404, 0]
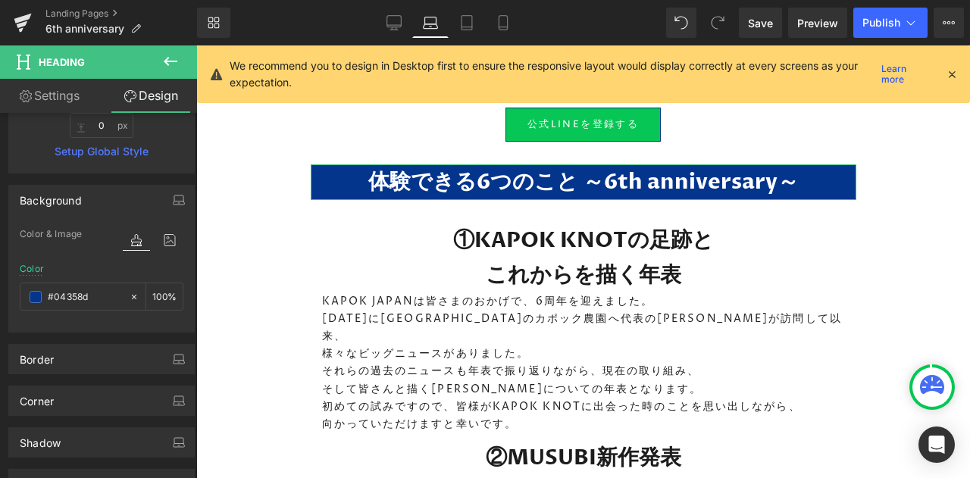
click at [167, 203] on button "button" at bounding box center [179, 200] width 24 height 29
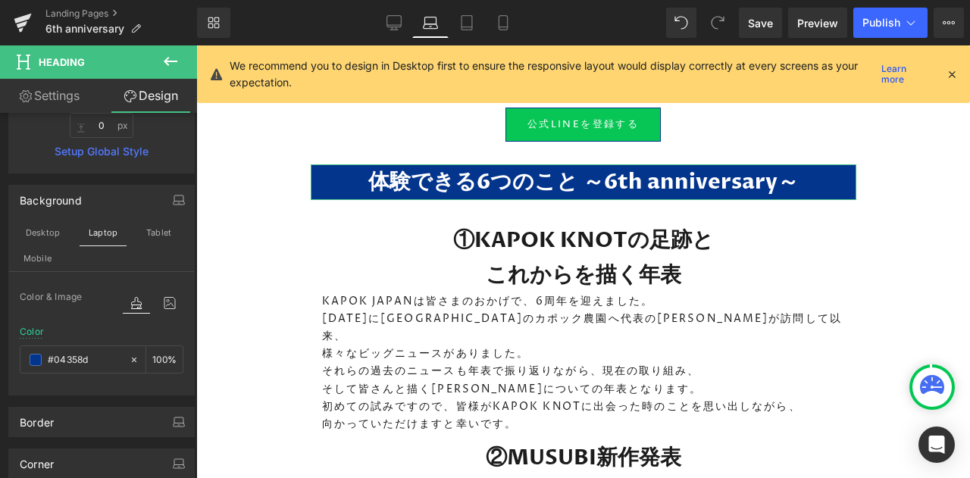
click at [167, 203] on button "button" at bounding box center [179, 200] width 24 height 29
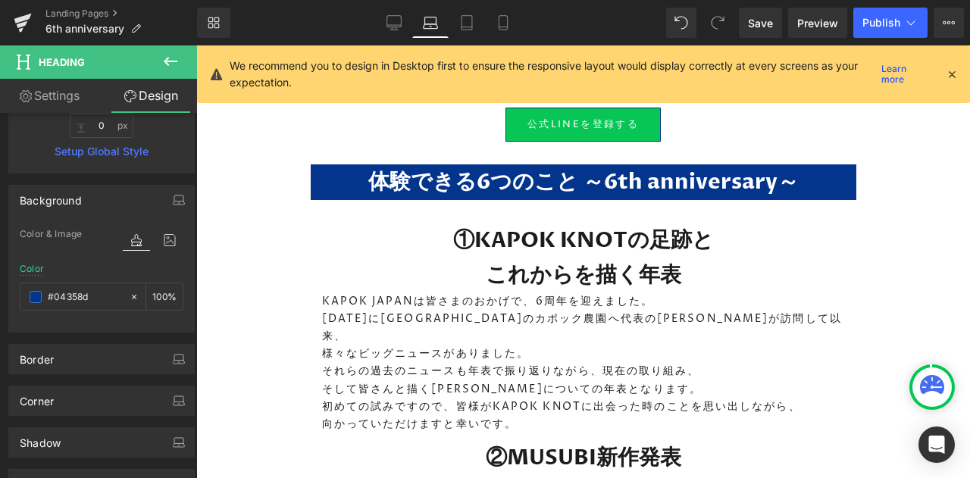
click at [873, 22] on span "Publish" at bounding box center [882, 23] width 38 height 12
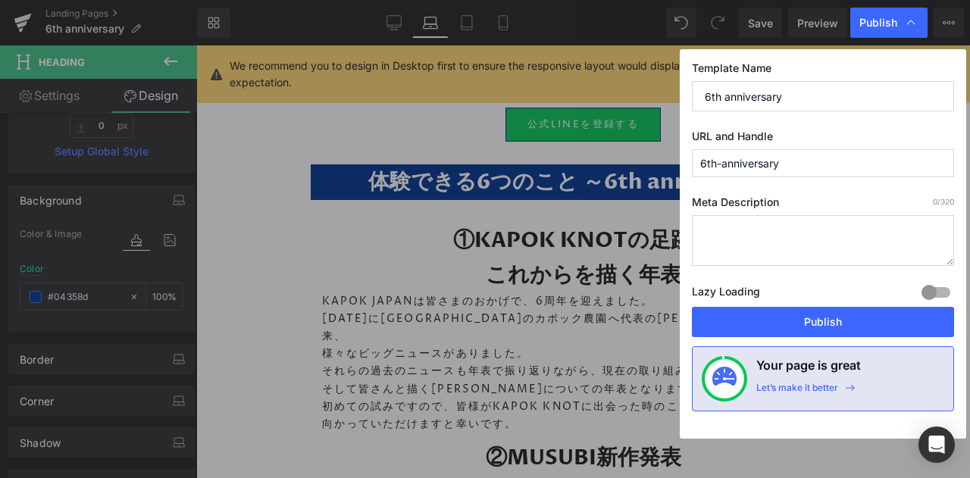
click at [807, 310] on button "Publish" at bounding box center [823, 322] width 262 height 30
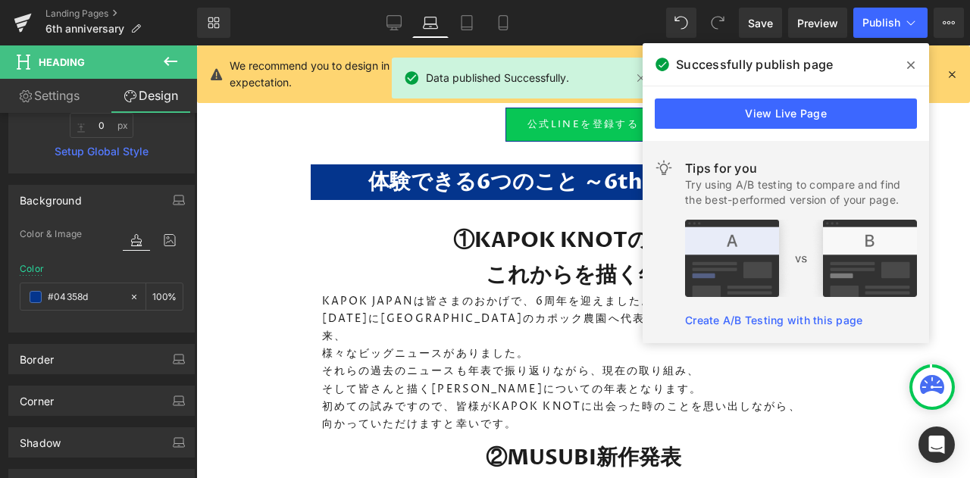
click at [735, 119] on link "View Live Page" at bounding box center [786, 114] width 262 height 30
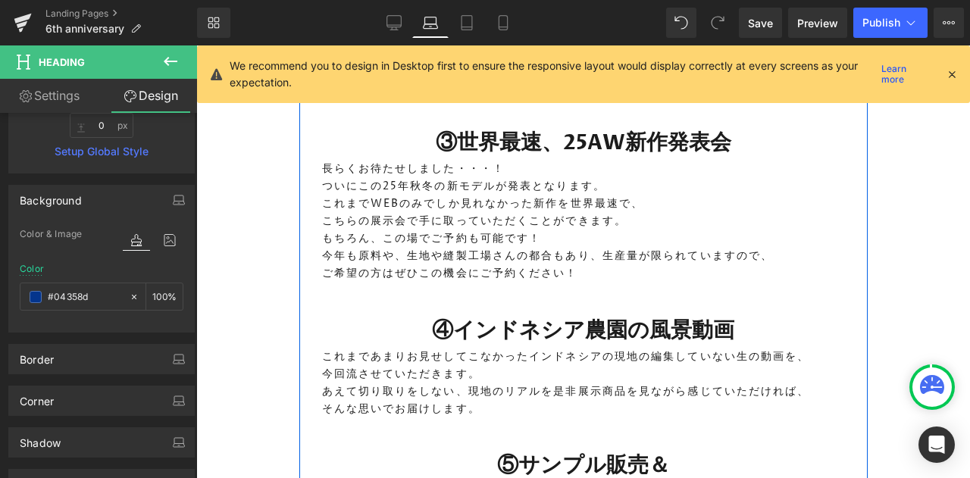
scroll to position [1874, 0]
click at [502, 290] on div "④インドネシア農園の風景動画 Heading これまであまりお見せしてこなかったインドネシアの現地の編集していない生の動画を、 今回流させていただきます。 あ…" at bounding box center [584, 358] width 546 height 136
